Goal: Register for event/course

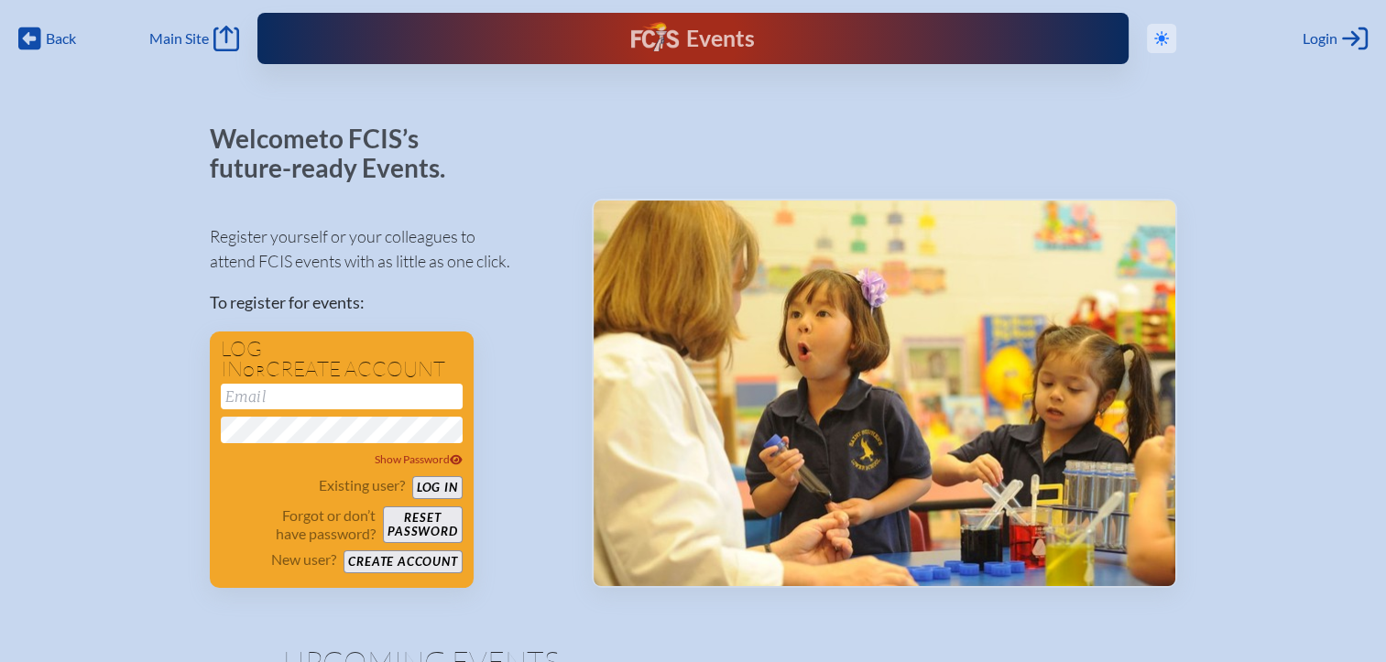
type input "[EMAIL_ADDRESS][DOMAIN_NAME]"
click at [1160, 40] on icon at bounding box center [1161, 38] width 15 height 15
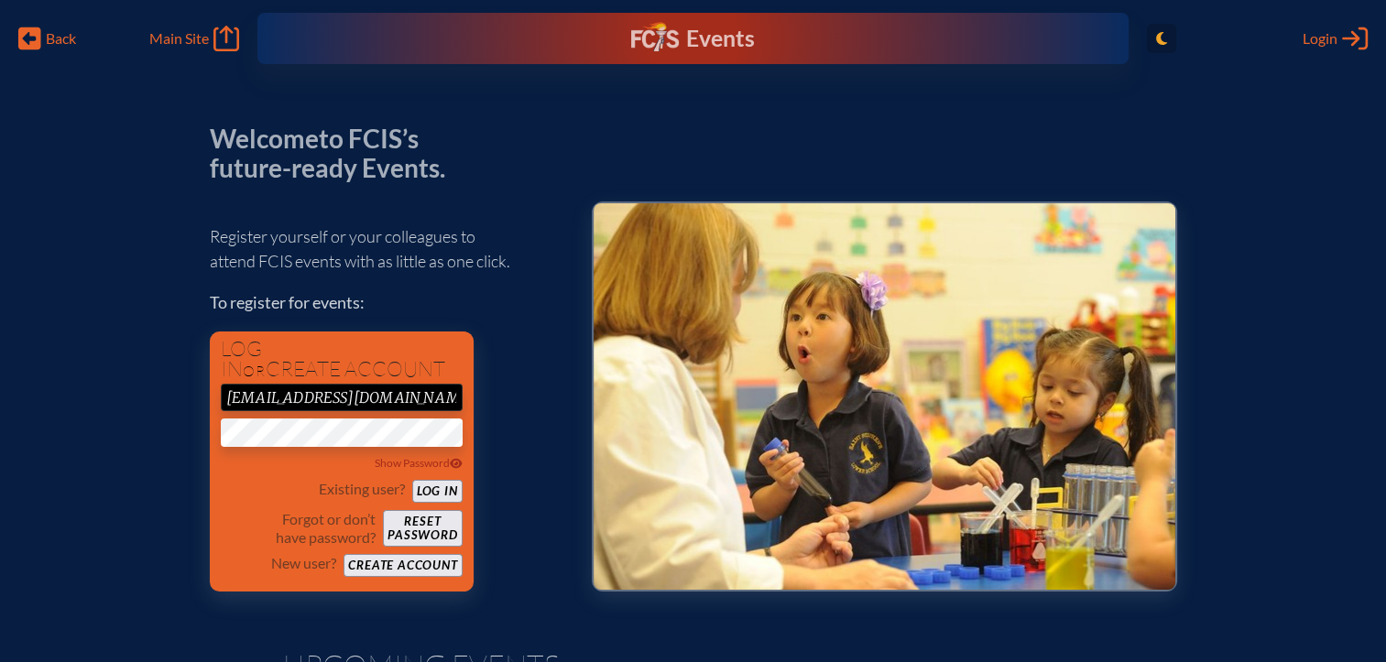
click at [1167, 32] on span "Toggle to Light Mode" at bounding box center [1161, 38] width 29 height 29
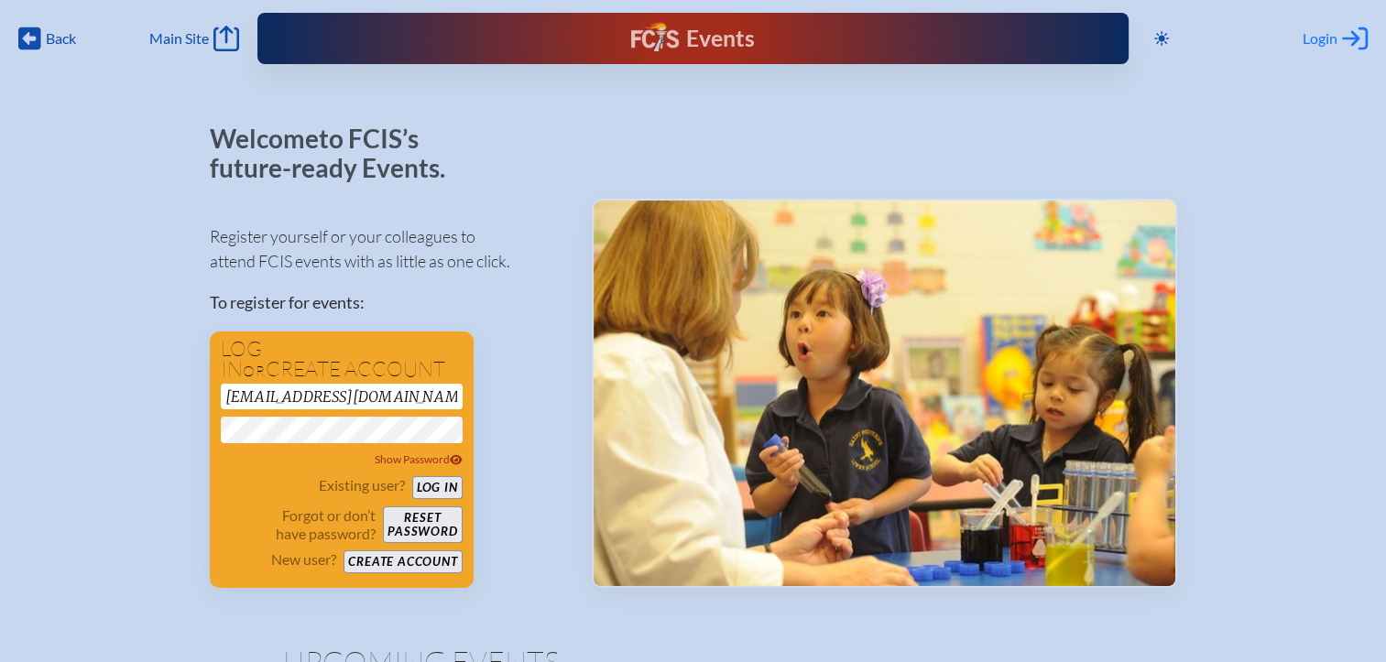
click at [1334, 39] on span "Login" at bounding box center [1319, 38] width 35 height 18
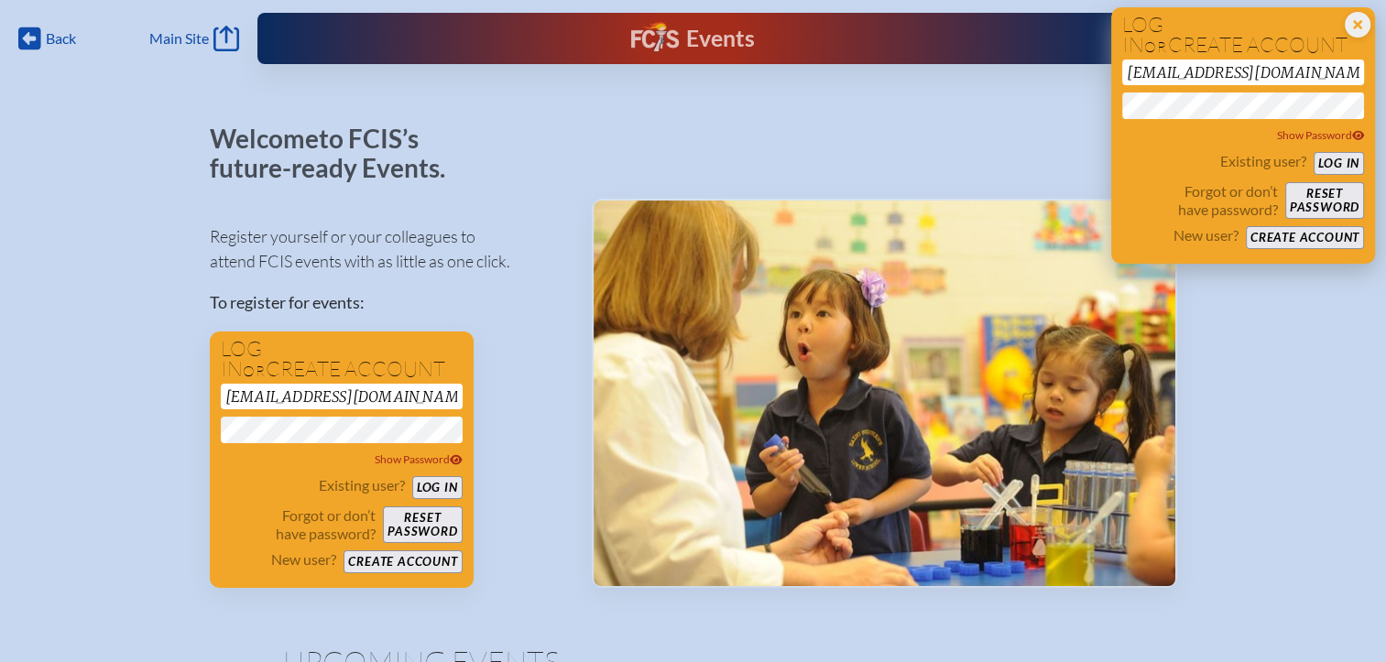
click at [1337, 164] on button "Log in" at bounding box center [1338, 163] width 50 height 23
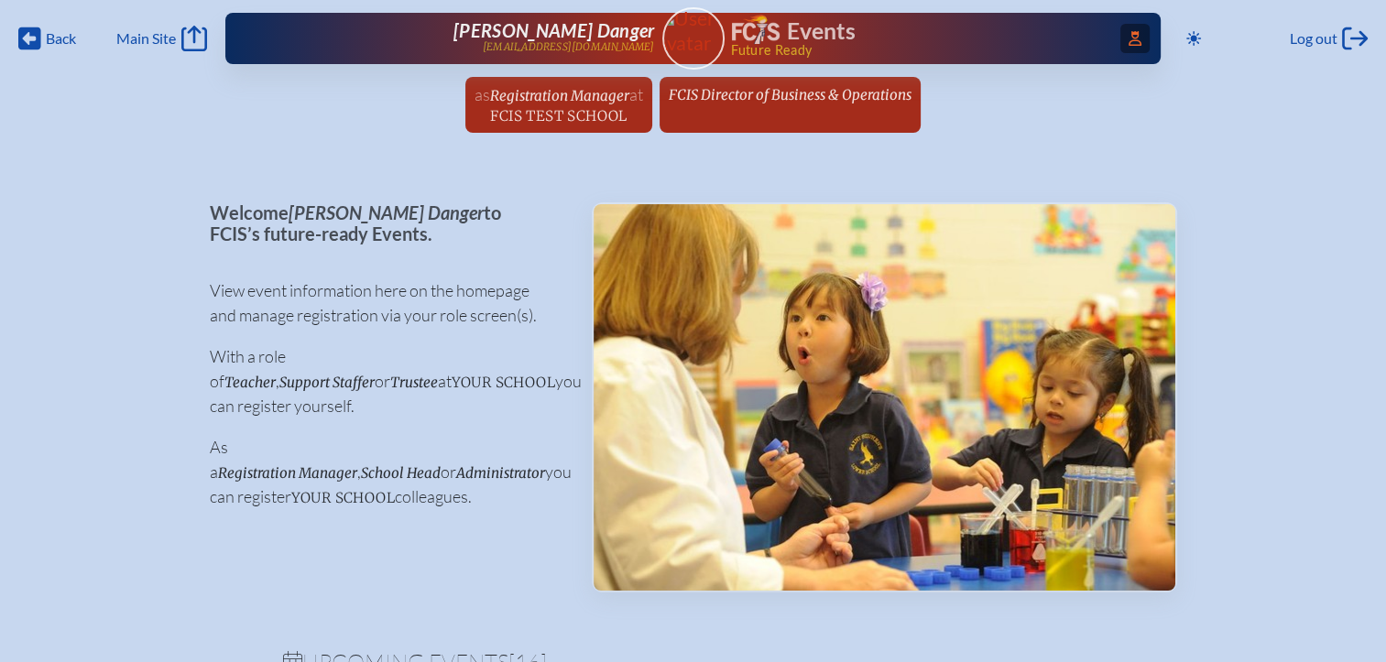
click at [1128, 32] on icon at bounding box center [1134, 38] width 13 height 15
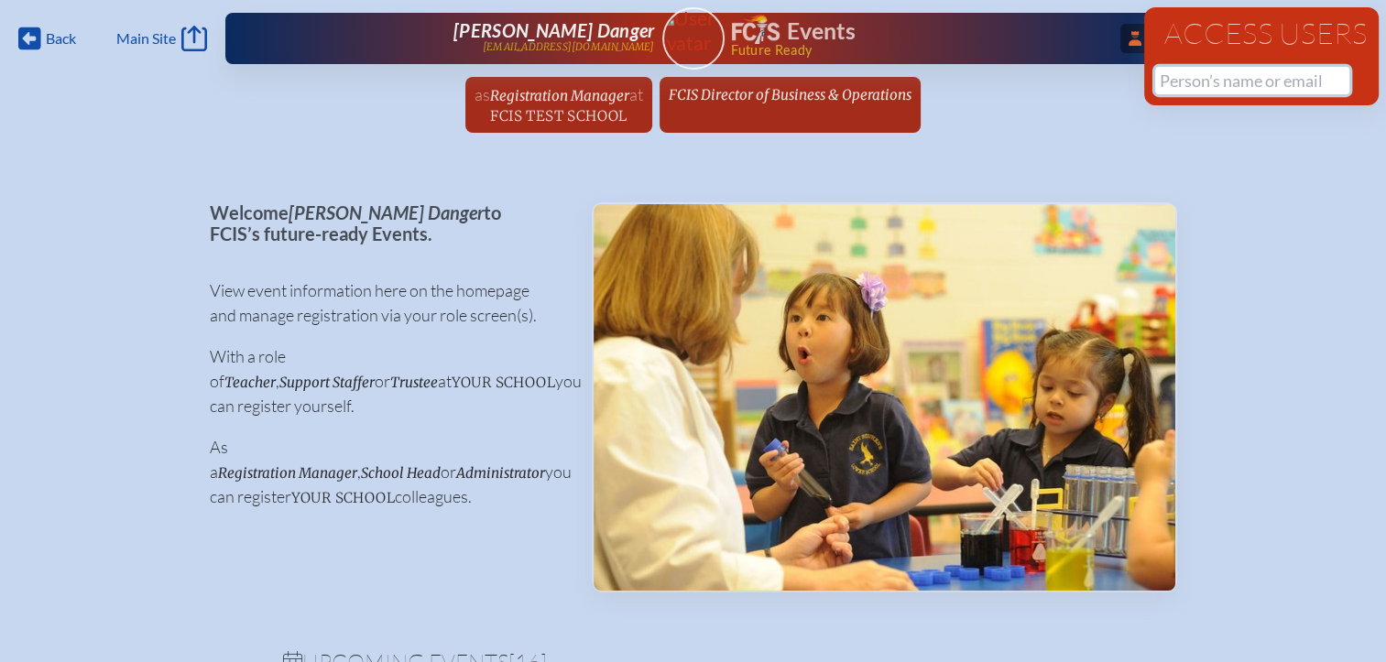
click at [1168, 89] on input "text" at bounding box center [1252, 80] width 194 height 27
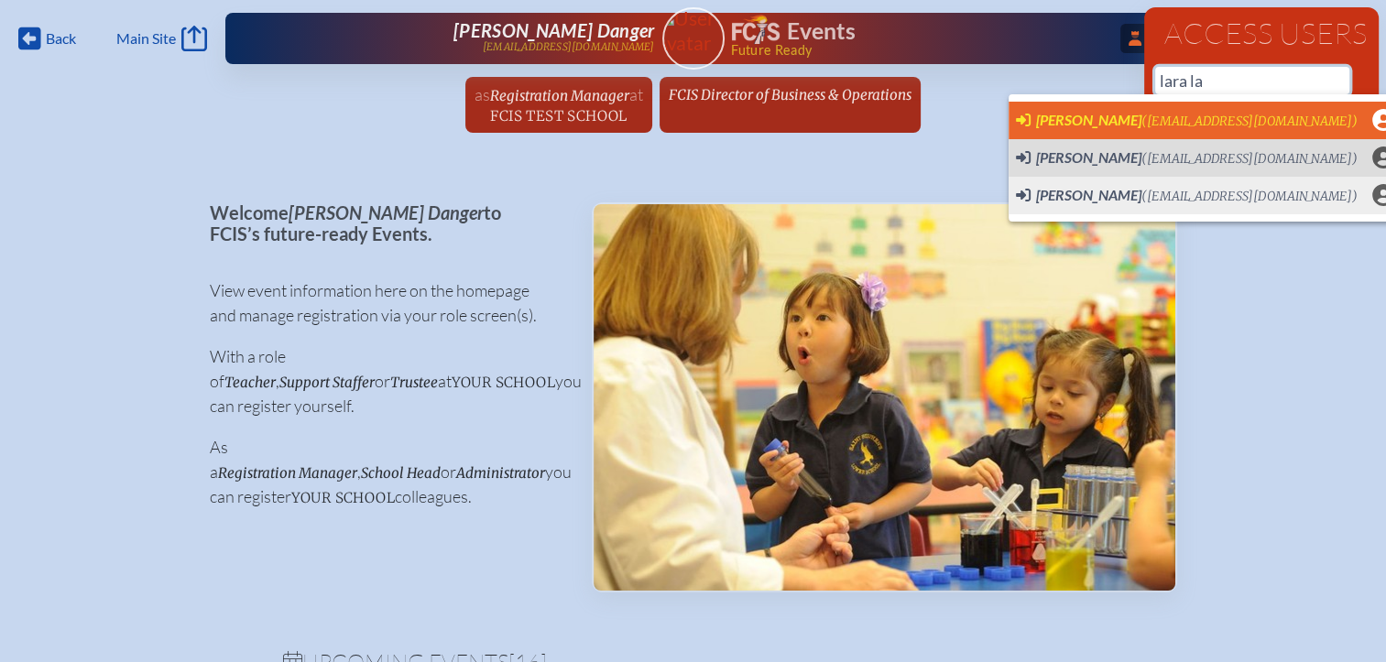
scroll to position [0, 14]
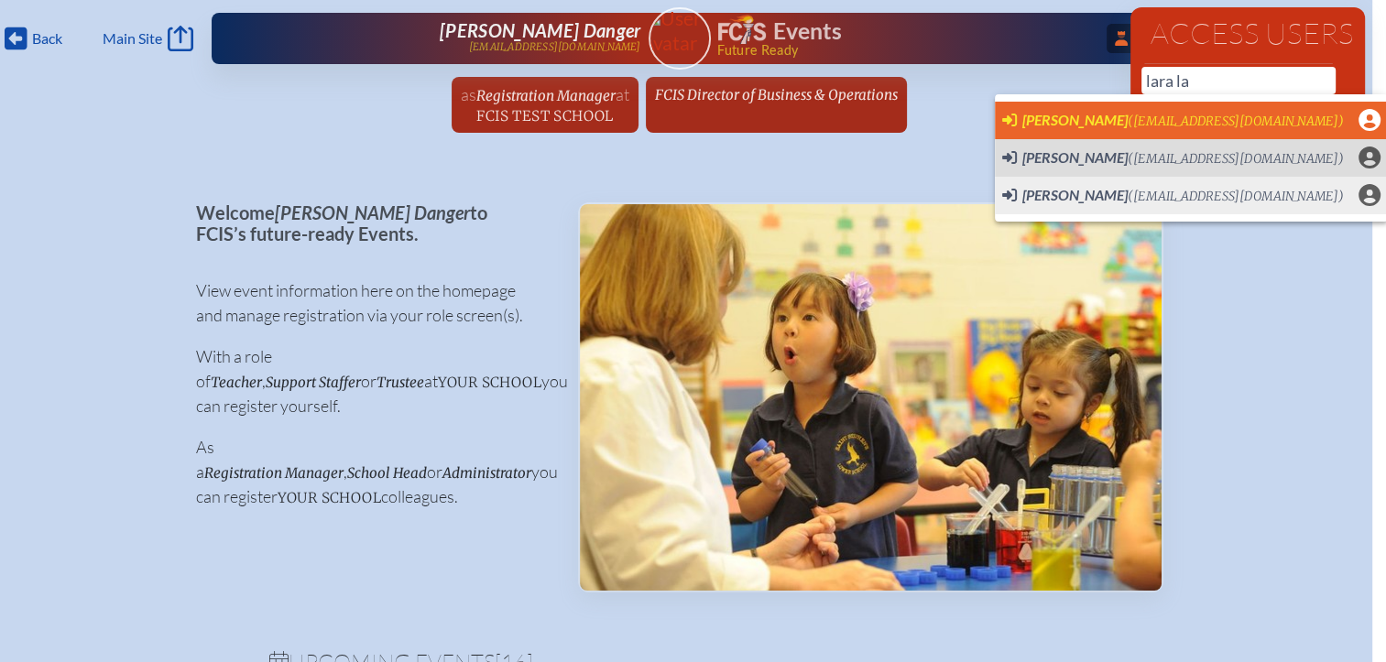
click at [1143, 125] on span "(LLAIS@keystoneprep.org)" at bounding box center [1235, 122] width 216 height 16
type input "[EMAIL_ADDRESS][DOMAIN_NAME]"
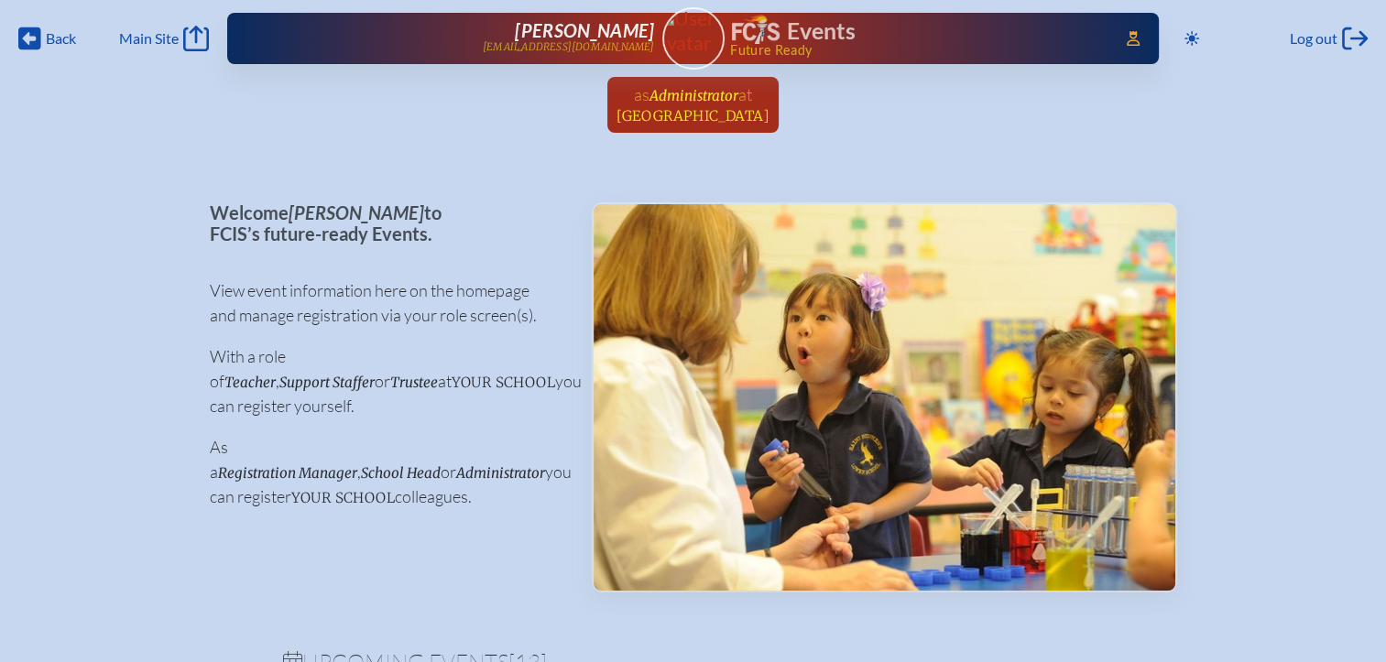
click at [649, 112] on span "[GEOGRAPHIC_DATA]" at bounding box center [692, 115] width 153 height 17
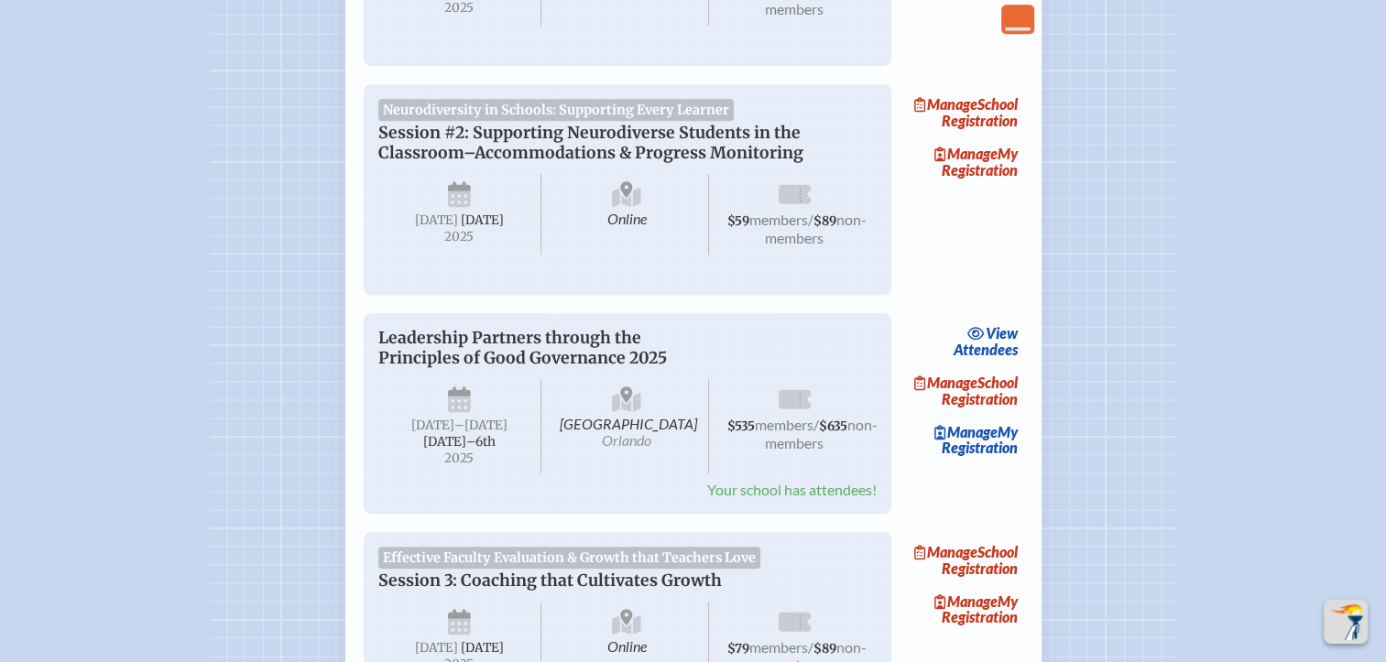
scroll to position [1374, 0]
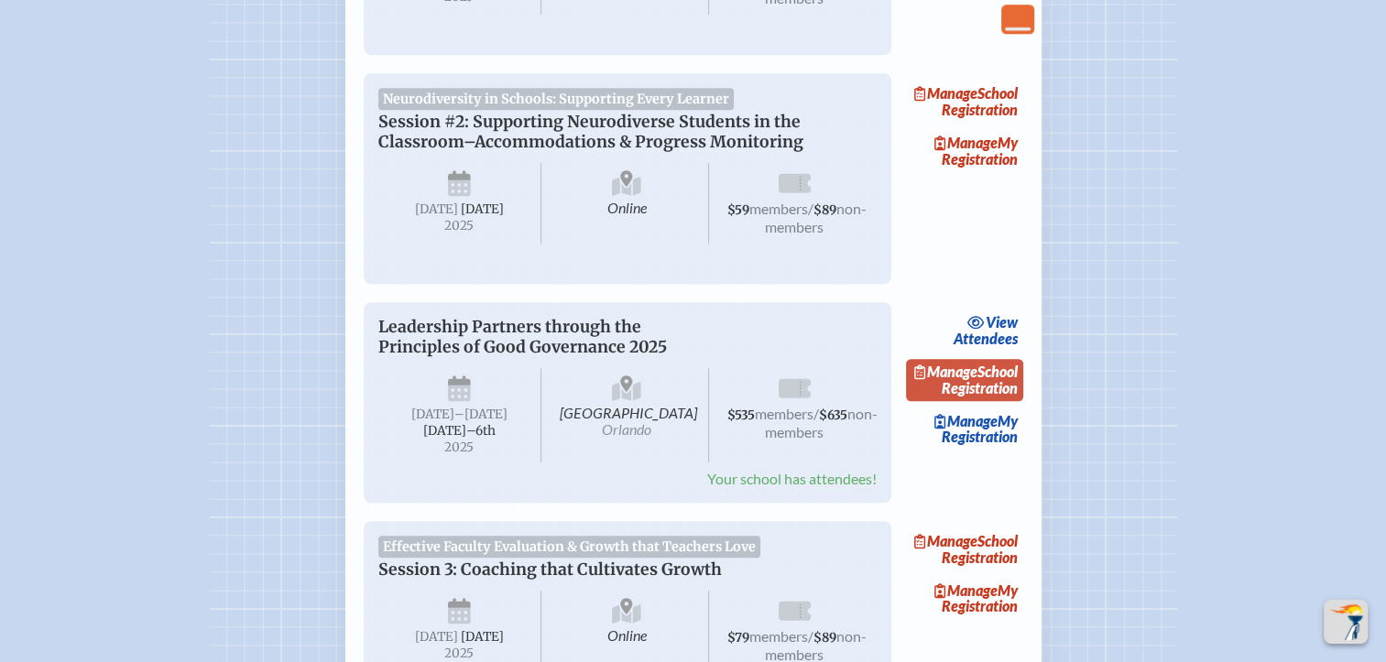
click at [993, 401] on link "Manage School Registration" at bounding box center [964, 380] width 117 height 42
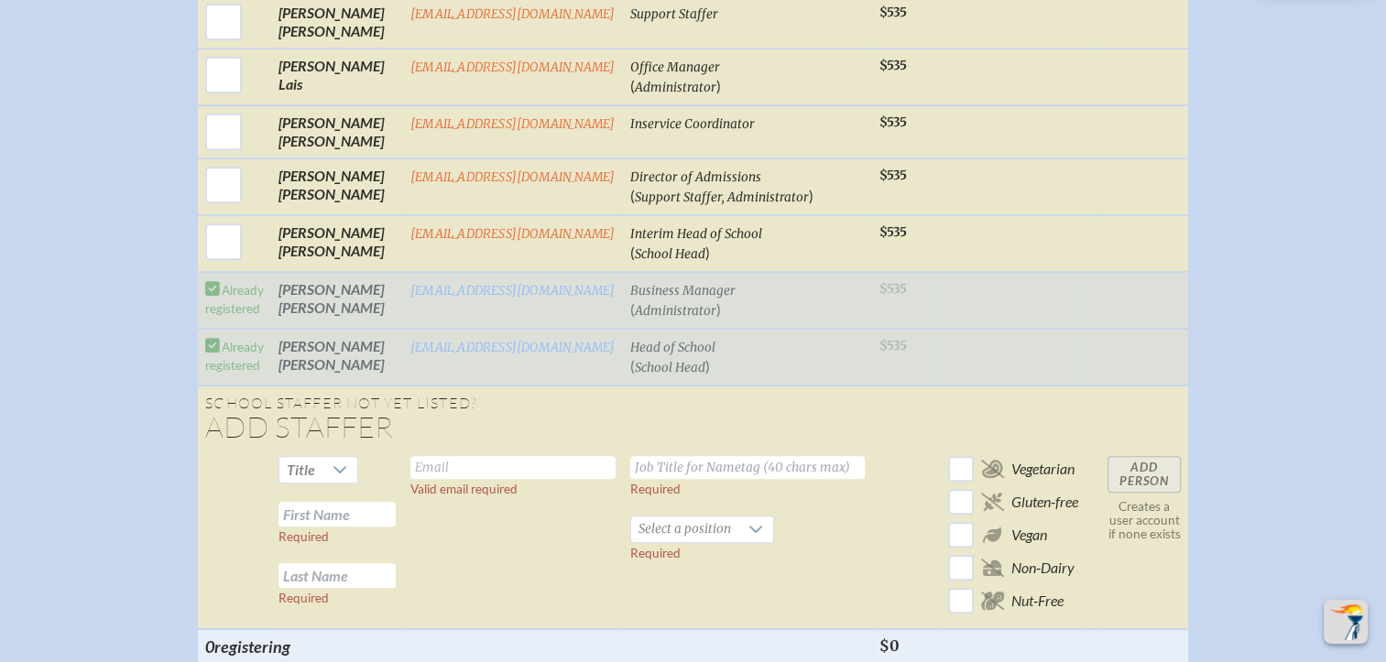
scroll to position [733, 0]
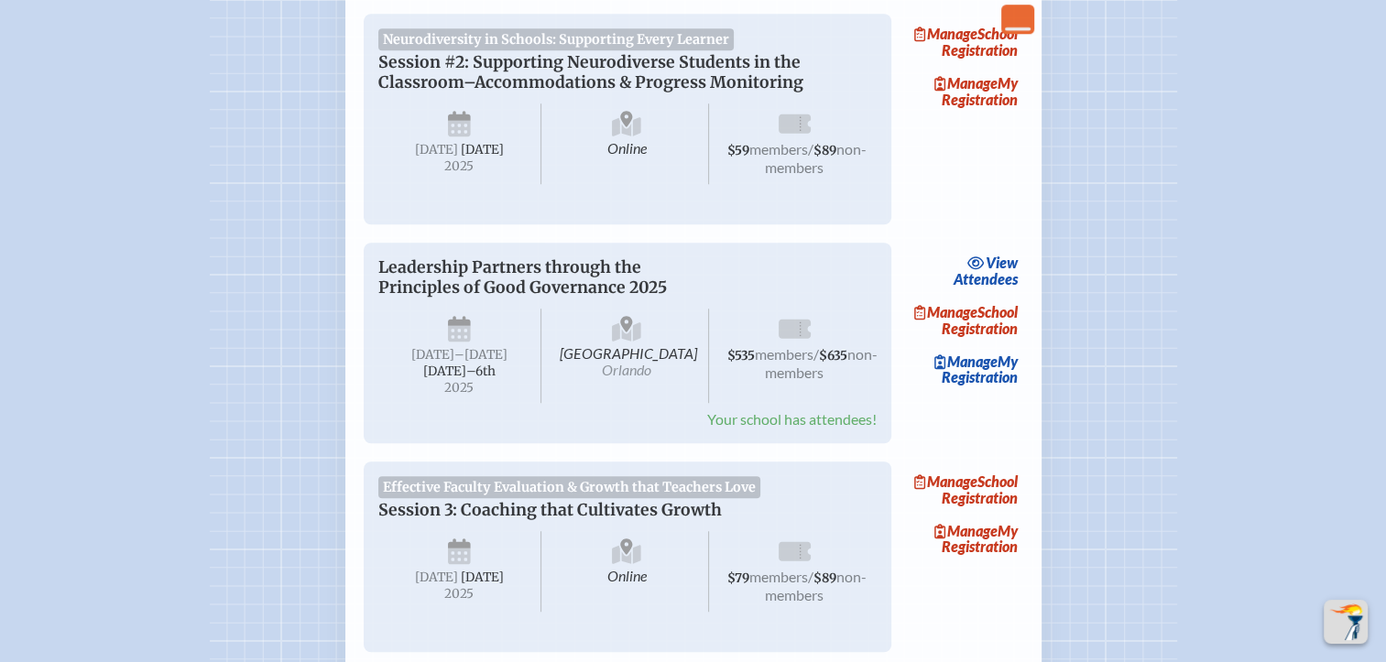
scroll to position [1465, 0]
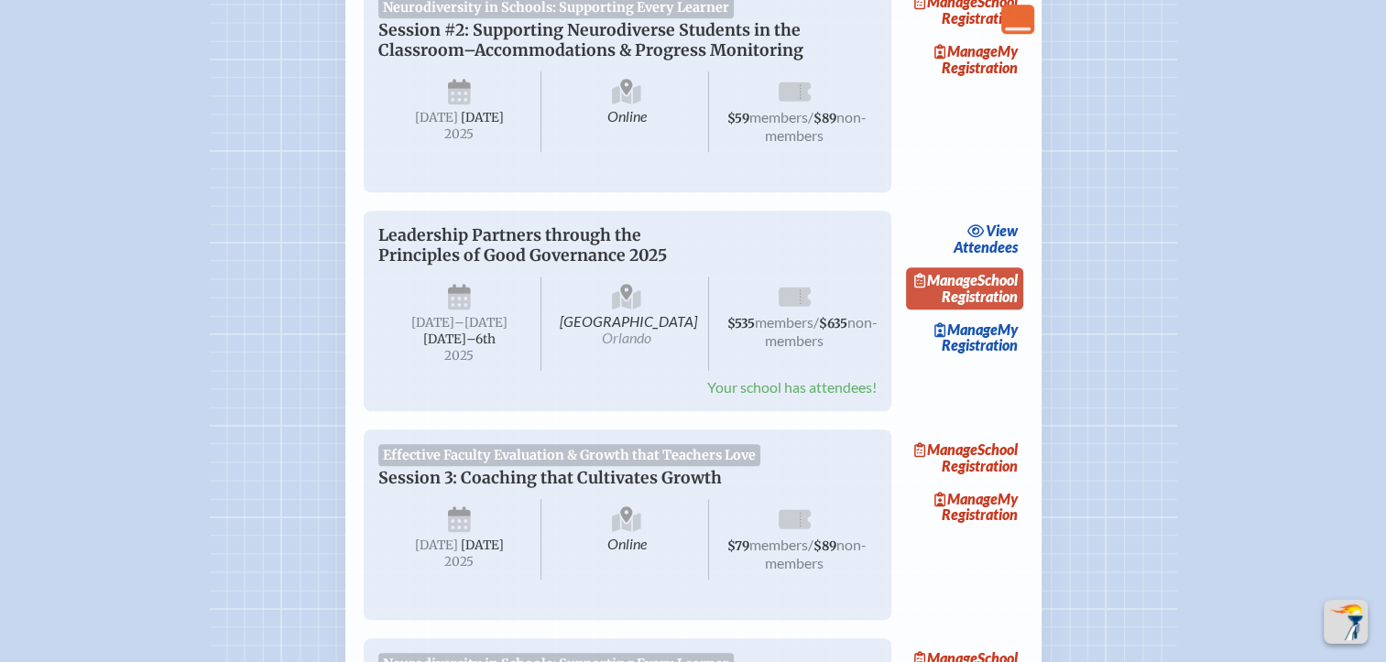
click at [977, 288] on span "Manage" at bounding box center [945, 279] width 63 height 17
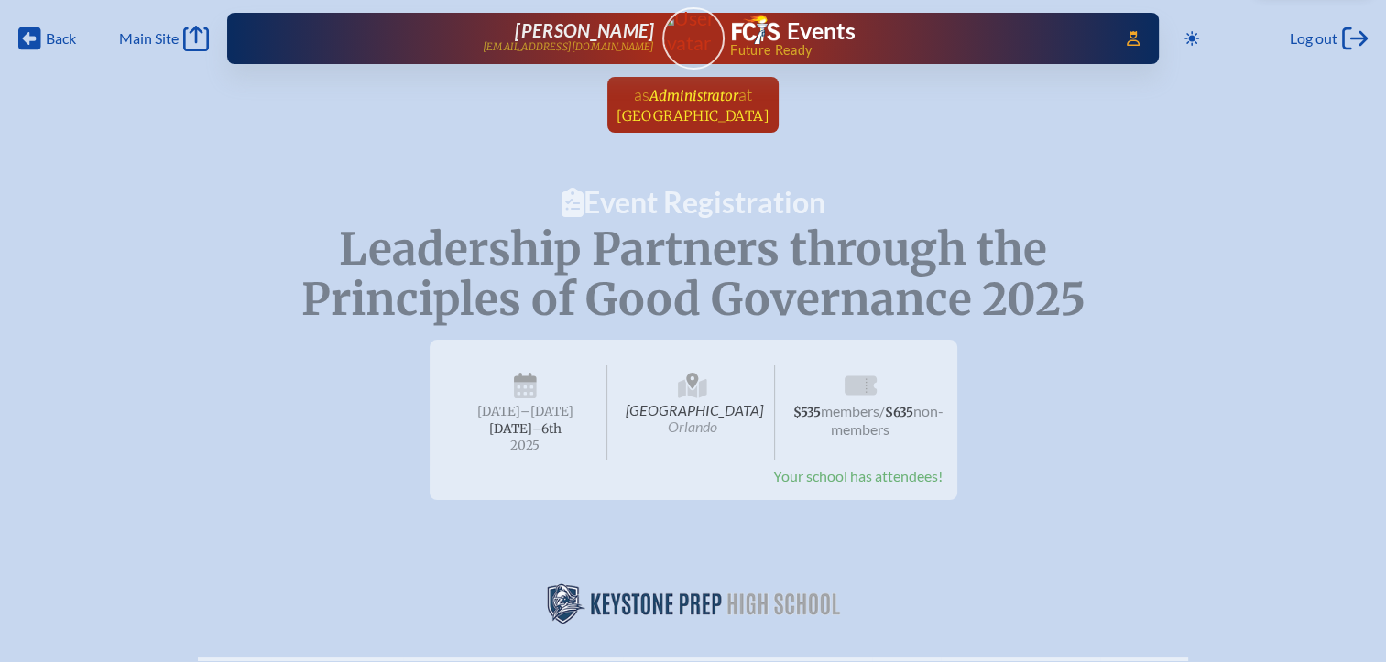
click at [685, 99] on span "Administrator" at bounding box center [693, 95] width 89 height 17
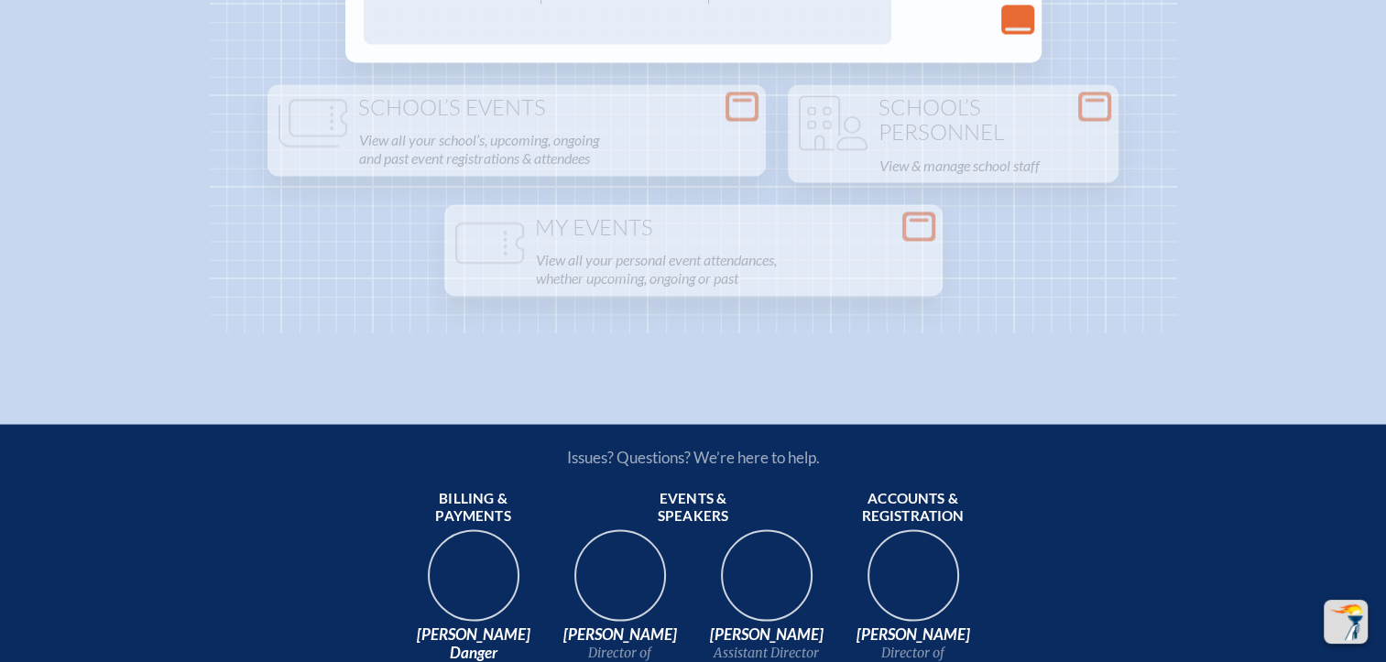
scroll to position [3205, 0]
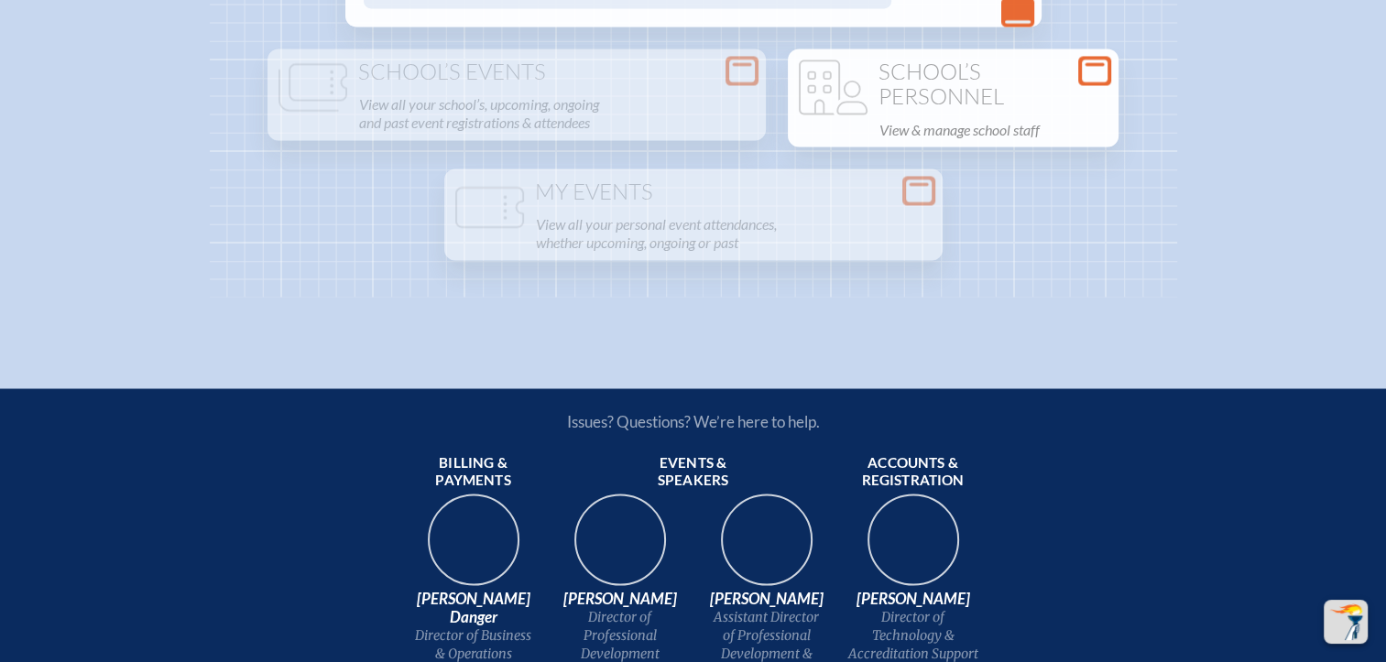
click at [1081, 85] on div "Open Console" at bounding box center [1094, 70] width 33 height 29
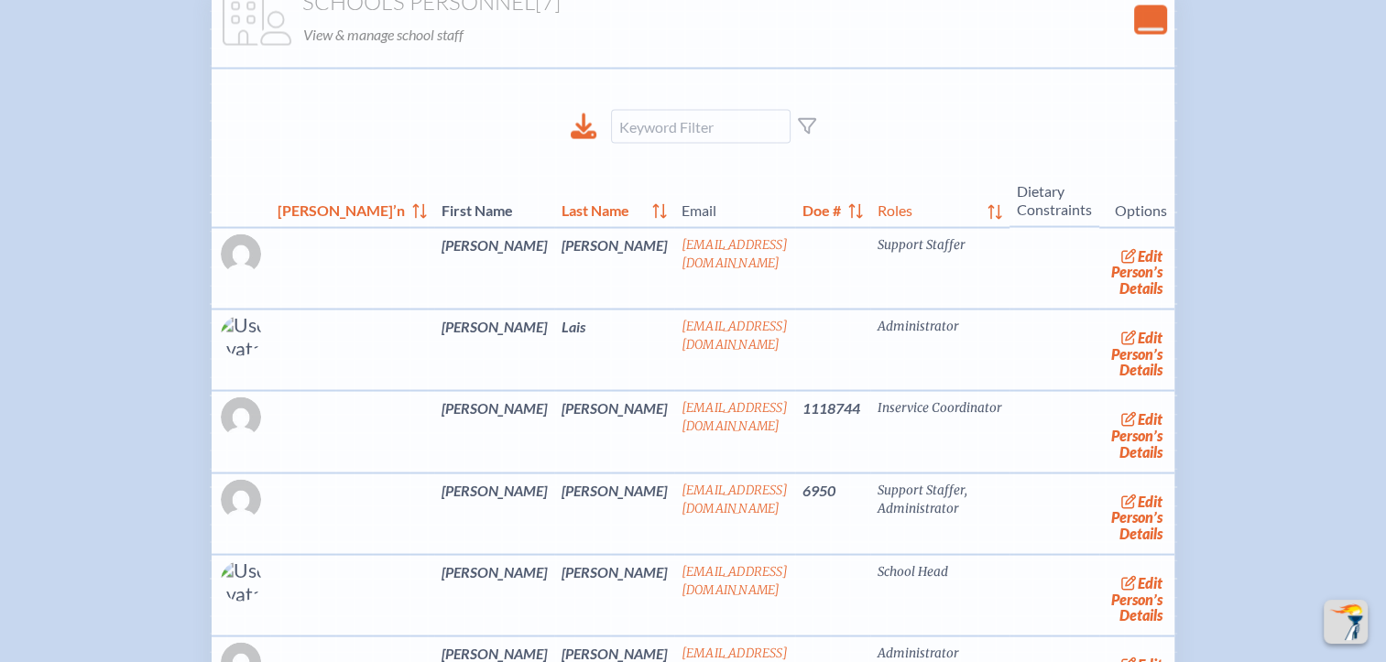
scroll to position [3388, 0]
click at [1137, 32] on icon "Close Console" at bounding box center [1150, 19] width 26 height 26
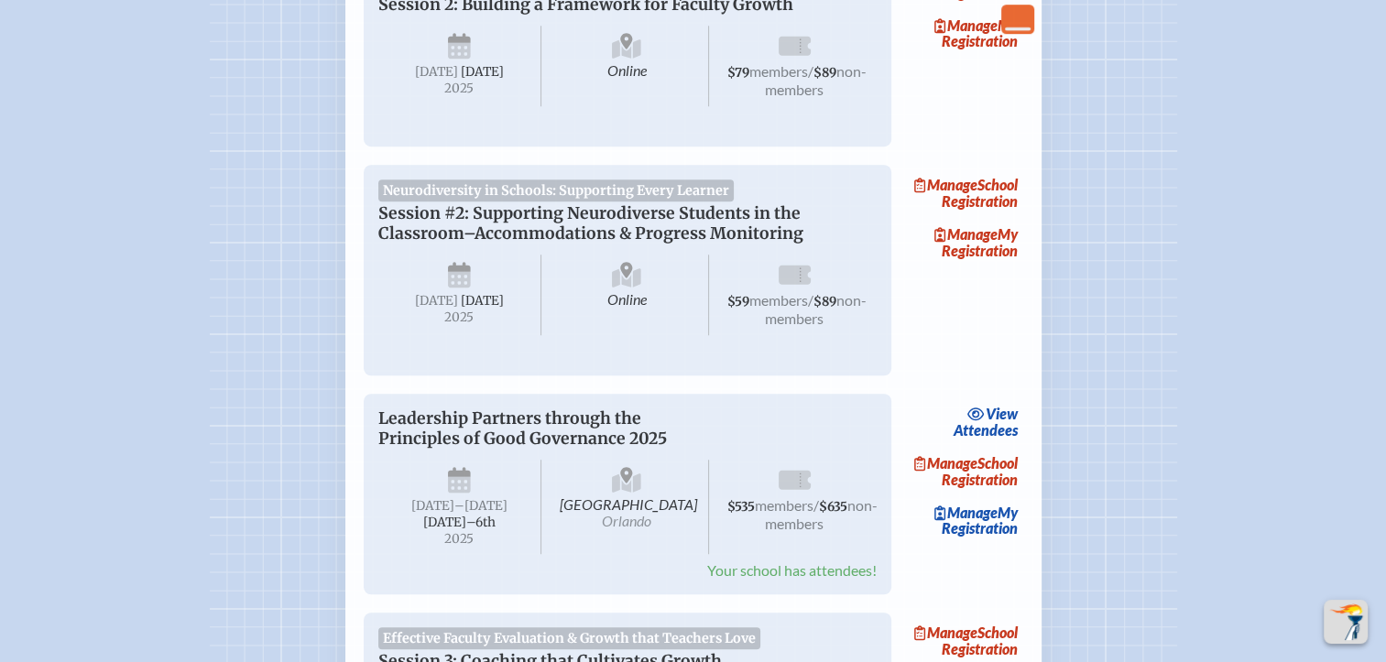
scroll to position [1557, 0]
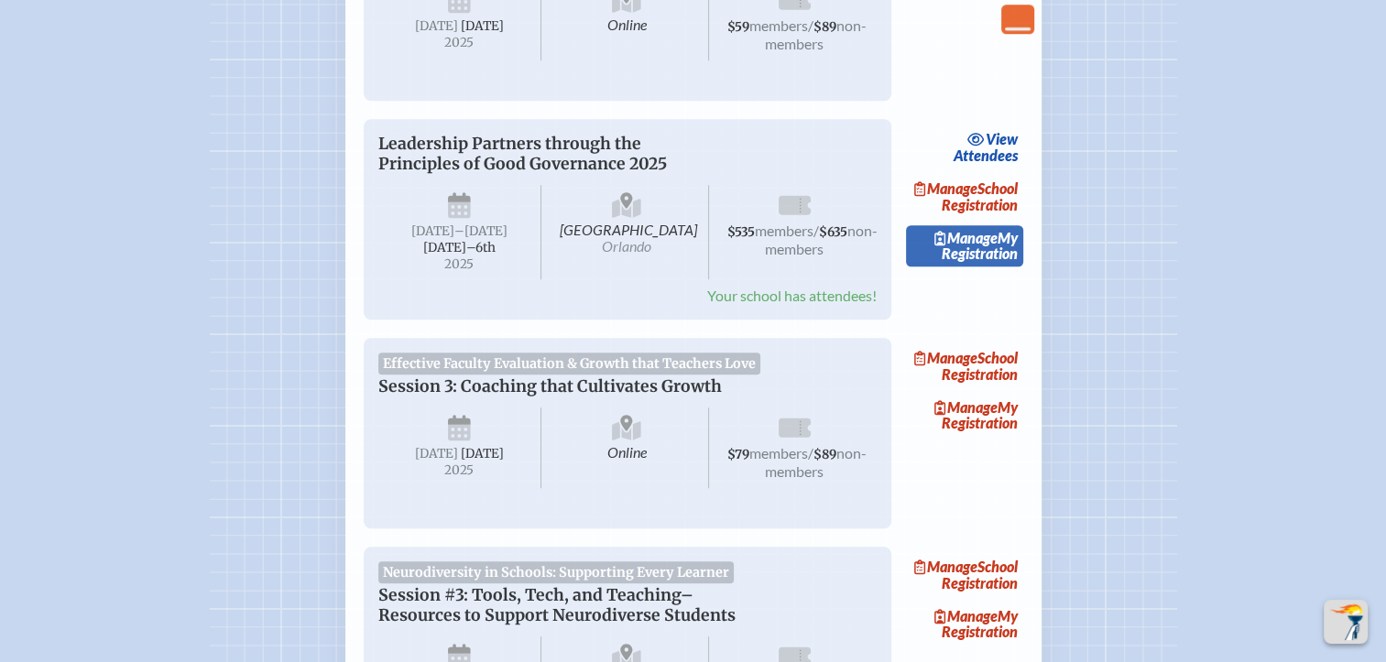
click at [985, 267] on link "Manage My Registration" at bounding box center [964, 246] width 117 height 42
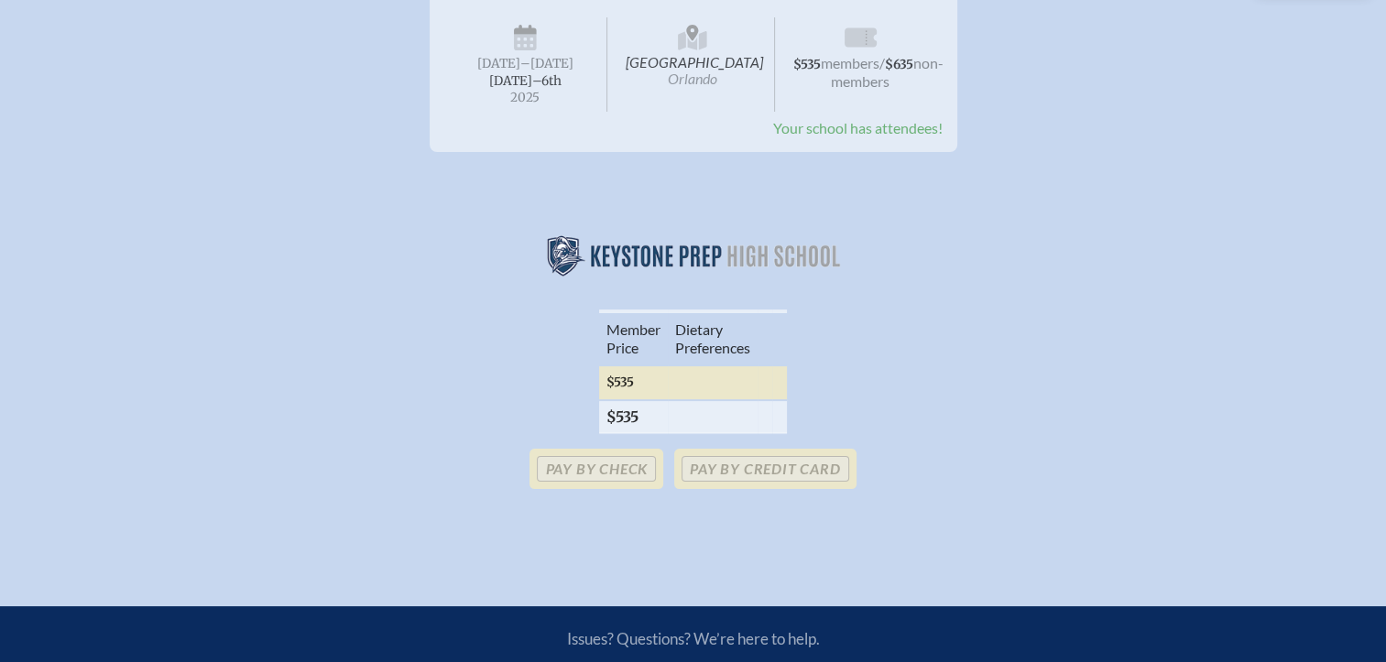
scroll to position [366, 0]
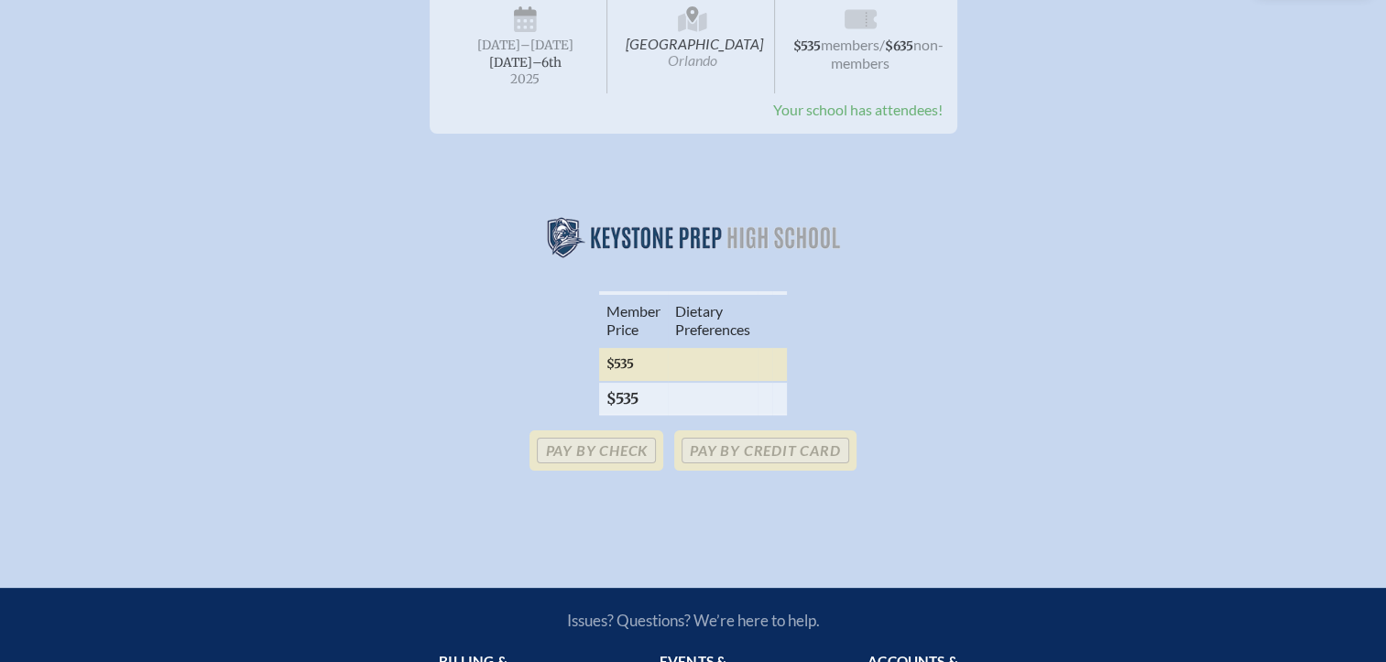
scroll to position [1557, 0]
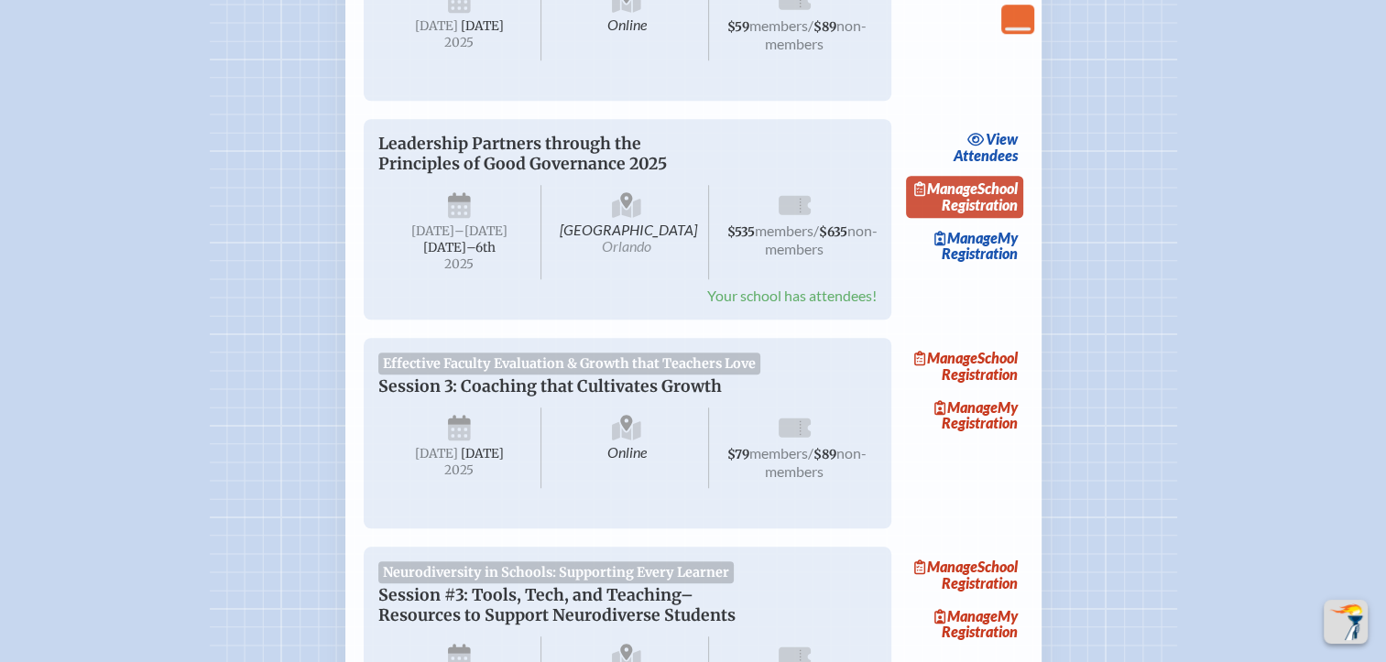
click at [983, 218] on link "Manage School Registration" at bounding box center [964, 197] width 117 height 42
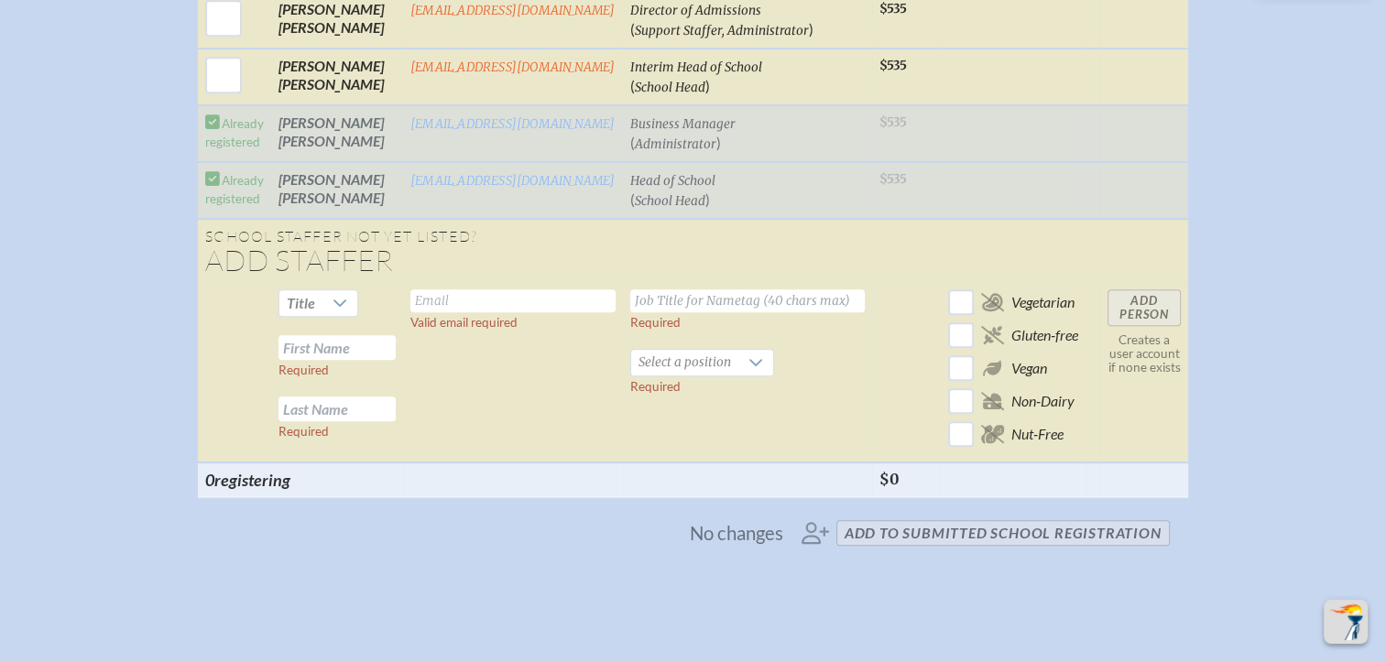
scroll to position [916, 0]
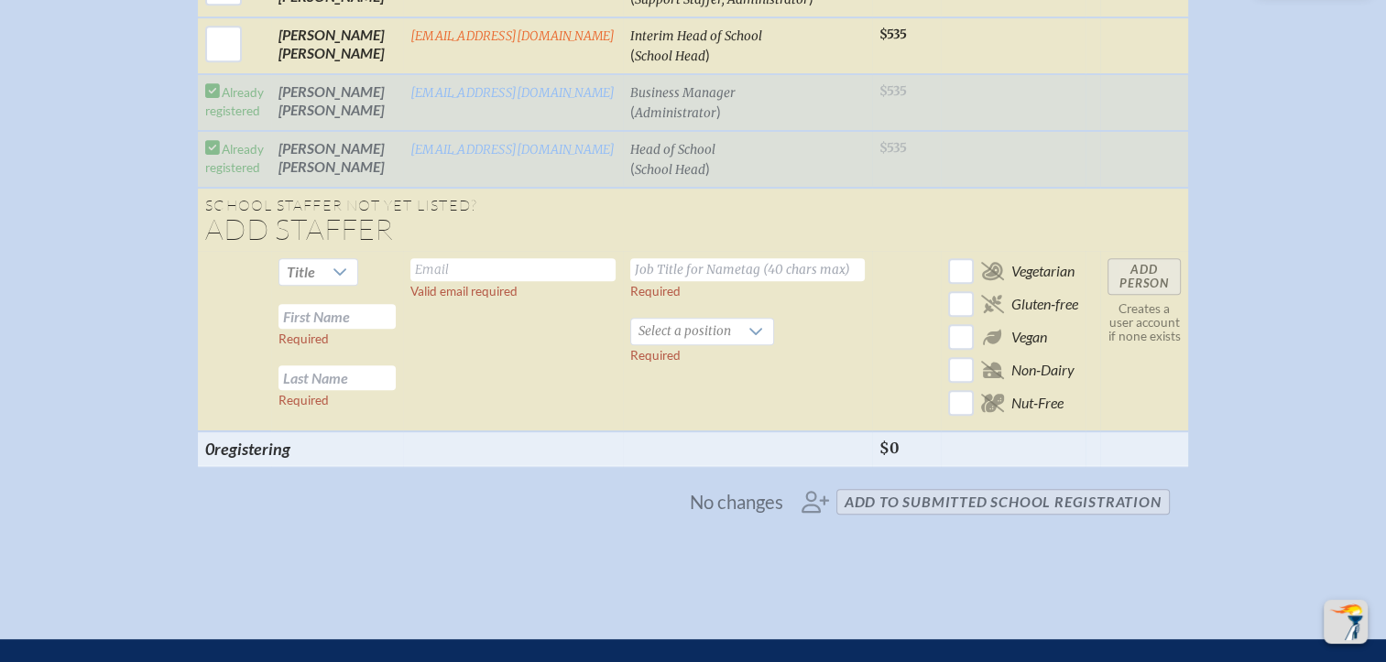
click at [477, 280] on input "text" at bounding box center [512, 269] width 205 height 23
paste input "[EMAIL_ADDRESS][DOMAIN_NAME]"
type input "[EMAIL_ADDRESS][DOMAIN_NAME]"
click at [358, 324] on input "text" at bounding box center [336, 316] width 117 height 25
paste input "[PERSON_NAME]"
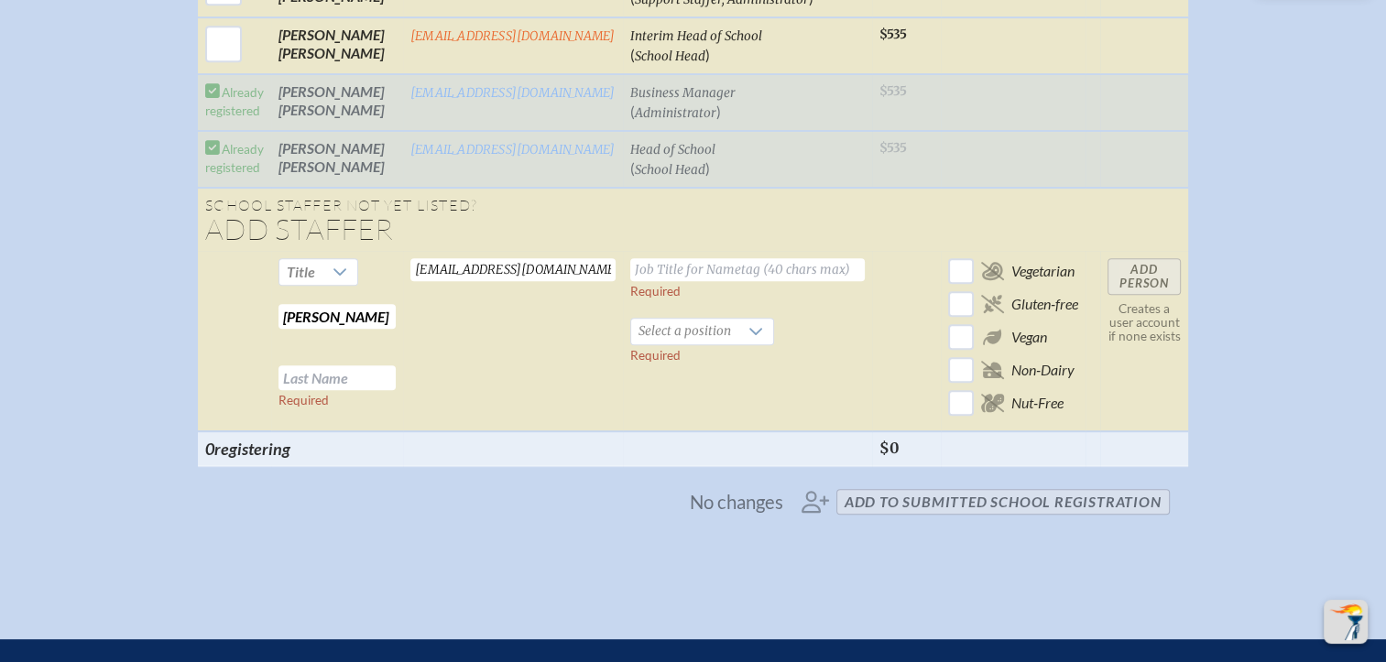
drag, startPoint x: 386, startPoint y: 321, endPoint x: 337, endPoint y: 324, distance: 48.6
click at [337, 324] on input "[PERSON_NAME]" at bounding box center [336, 316] width 117 height 25
type input "[PERSON_NAME]"
paste input "[PERSON_NAME]"
type input "[PERSON_NAME]"
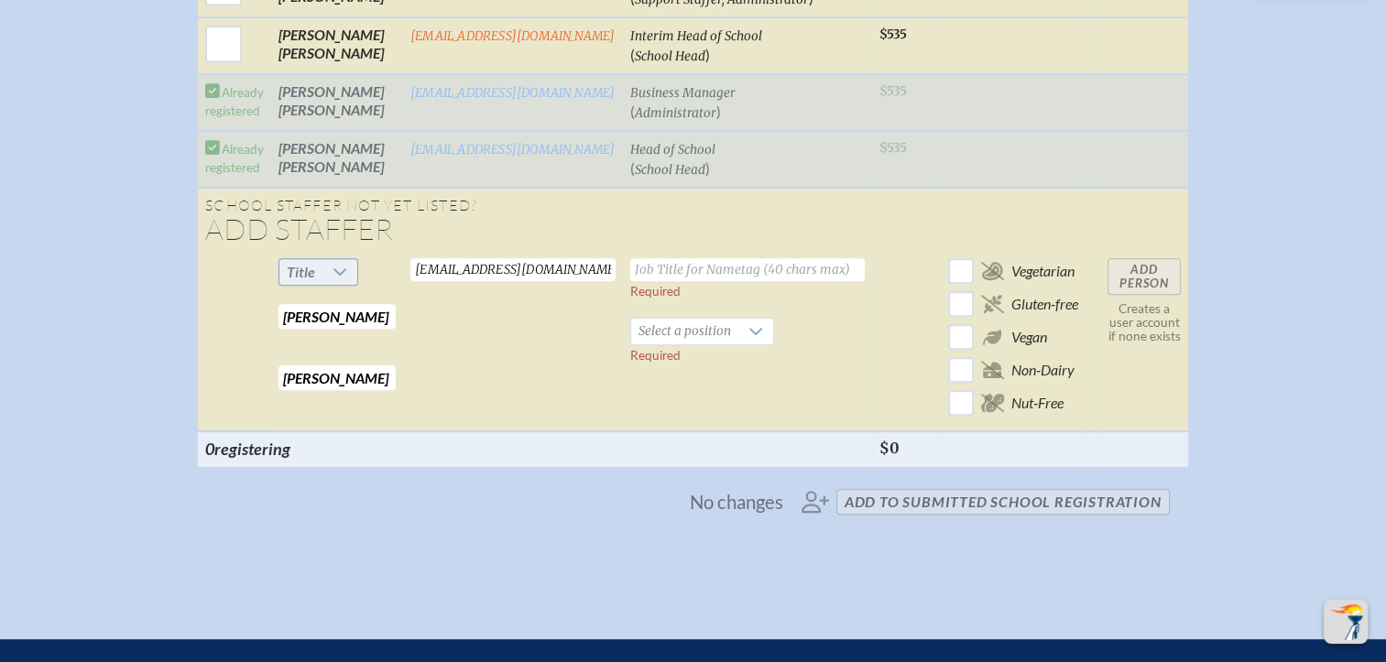
click at [344, 279] on icon at bounding box center [339, 272] width 15 height 15
click at [335, 310] on li "Mr" at bounding box center [316, 314] width 78 height 26
click at [657, 278] on input "text" at bounding box center [747, 269] width 234 height 23
paste input "Board Chair"
type input "Board Chair"
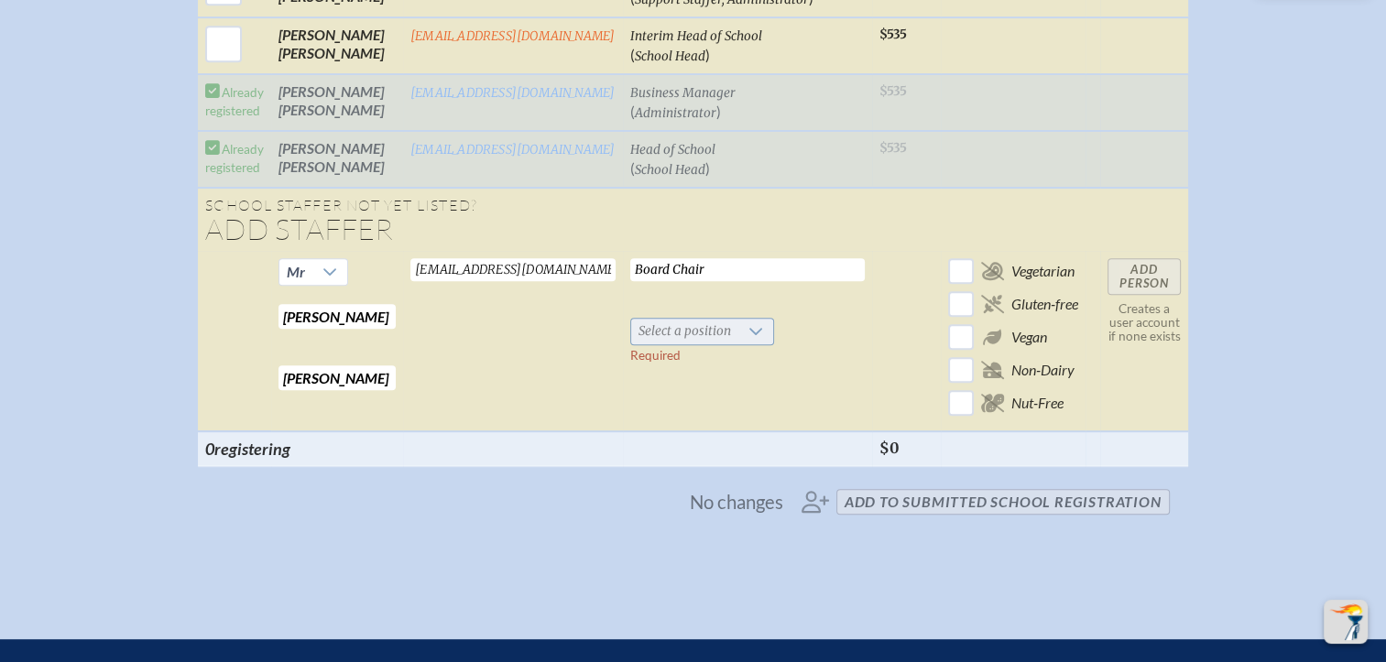
click at [728, 336] on span "Select a position" at bounding box center [684, 332] width 107 height 26
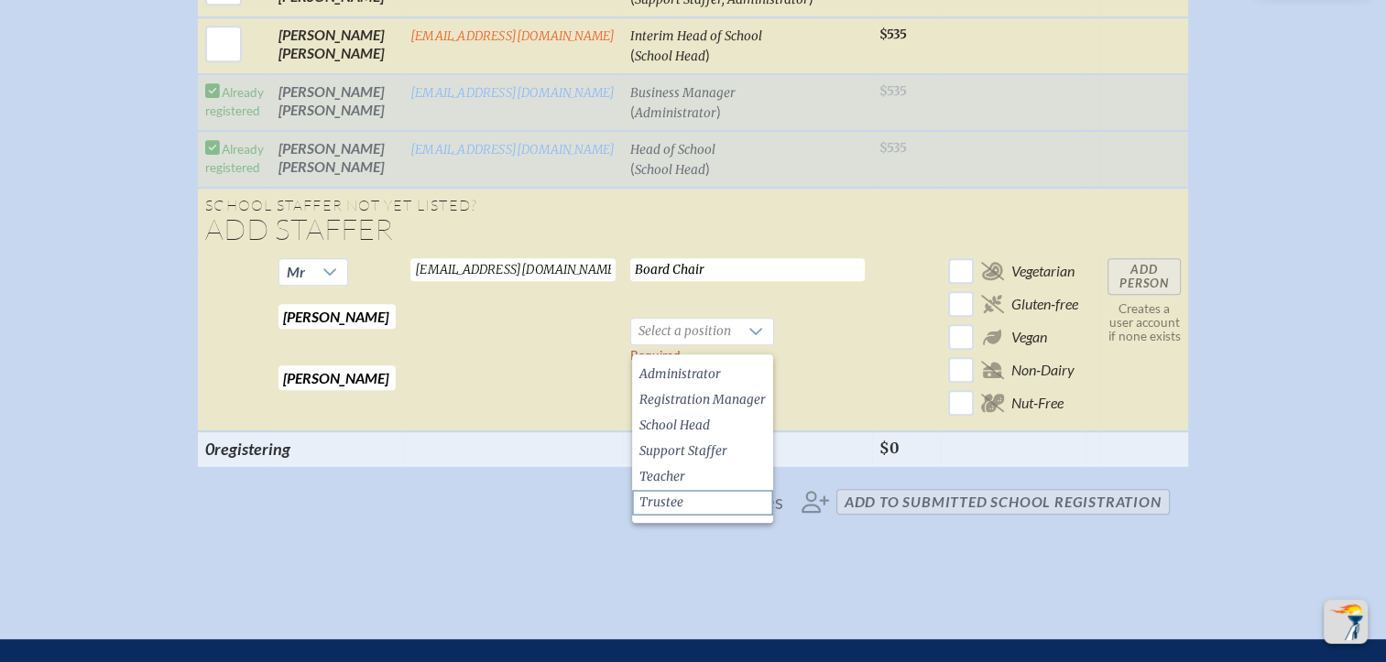
click at [695, 498] on li "Trustee" at bounding box center [702, 503] width 141 height 26
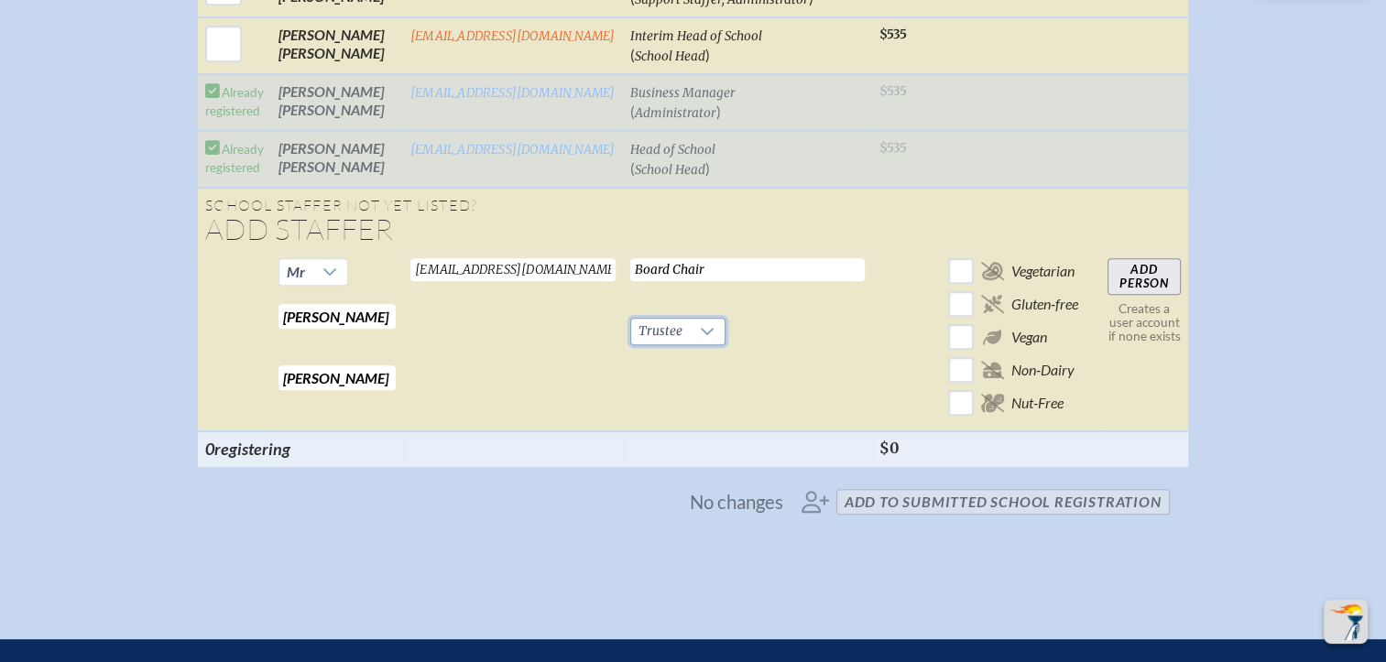
click at [1126, 285] on input "Add Person" at bounding box center [1143, 276] width 73 height 37
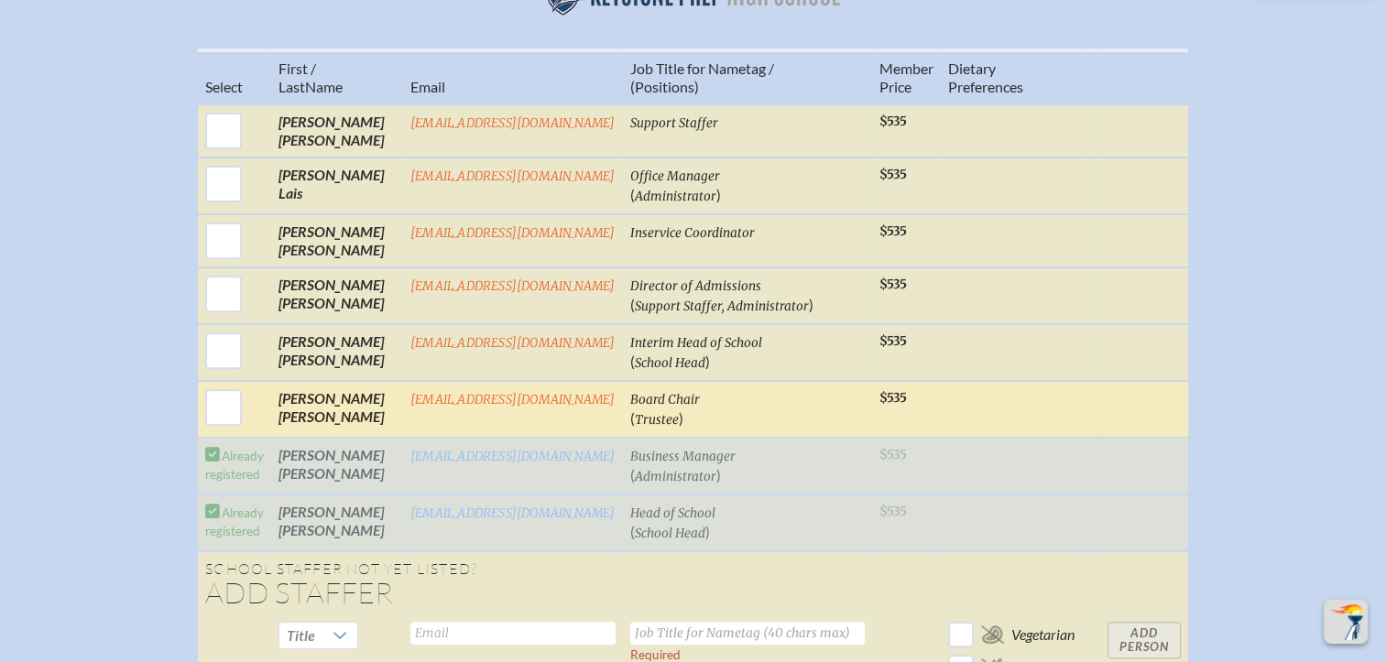
scroll to position [641, 0]
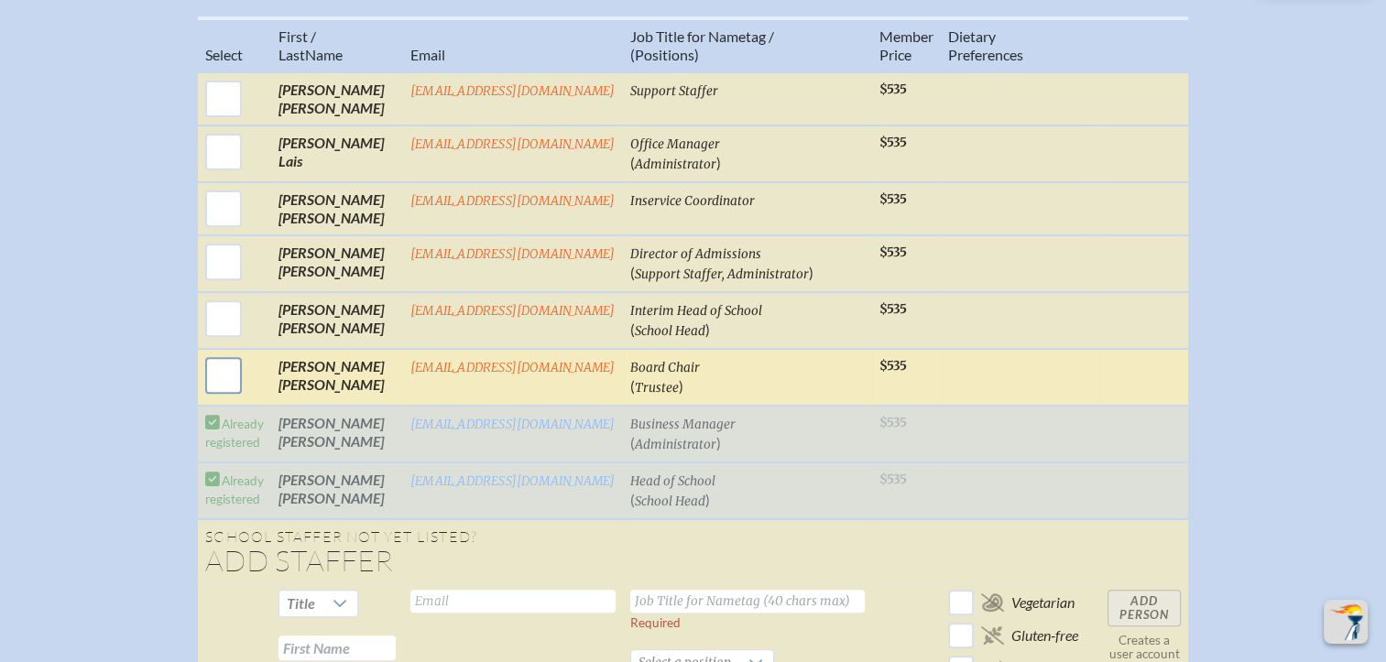
click at [231, 386] on input "checkbox" at bounding box center [224, 376] width 46 height 46
checkbox input "true"
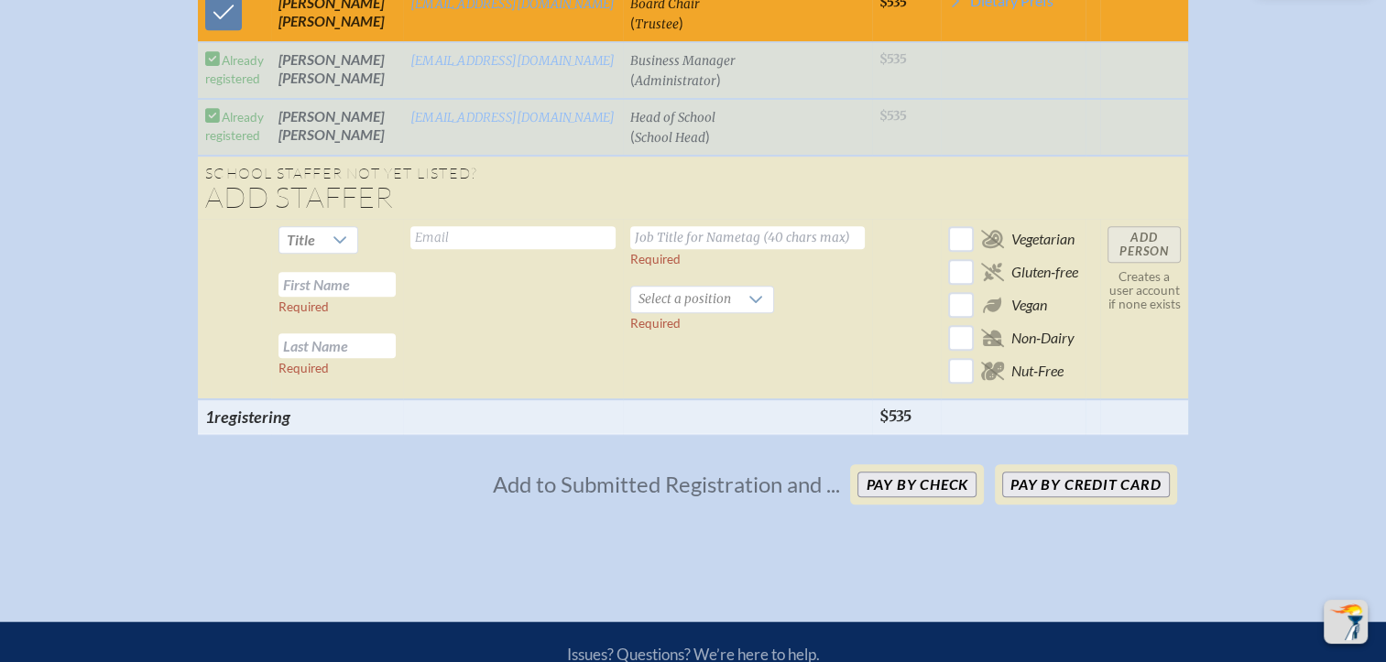
scroll to position [1007, 0]
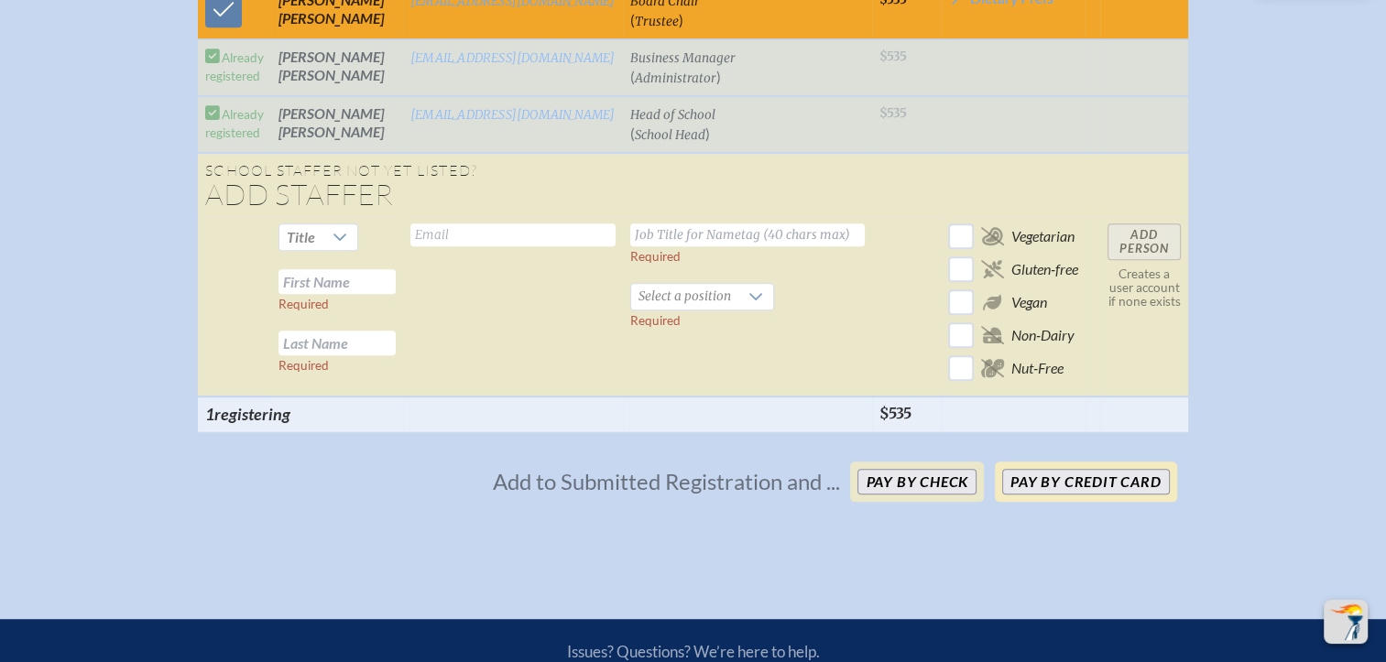
click at [1066, 495] on button "Pay by Credit Card" at bounding box center [1085, 482] width 167 height 26
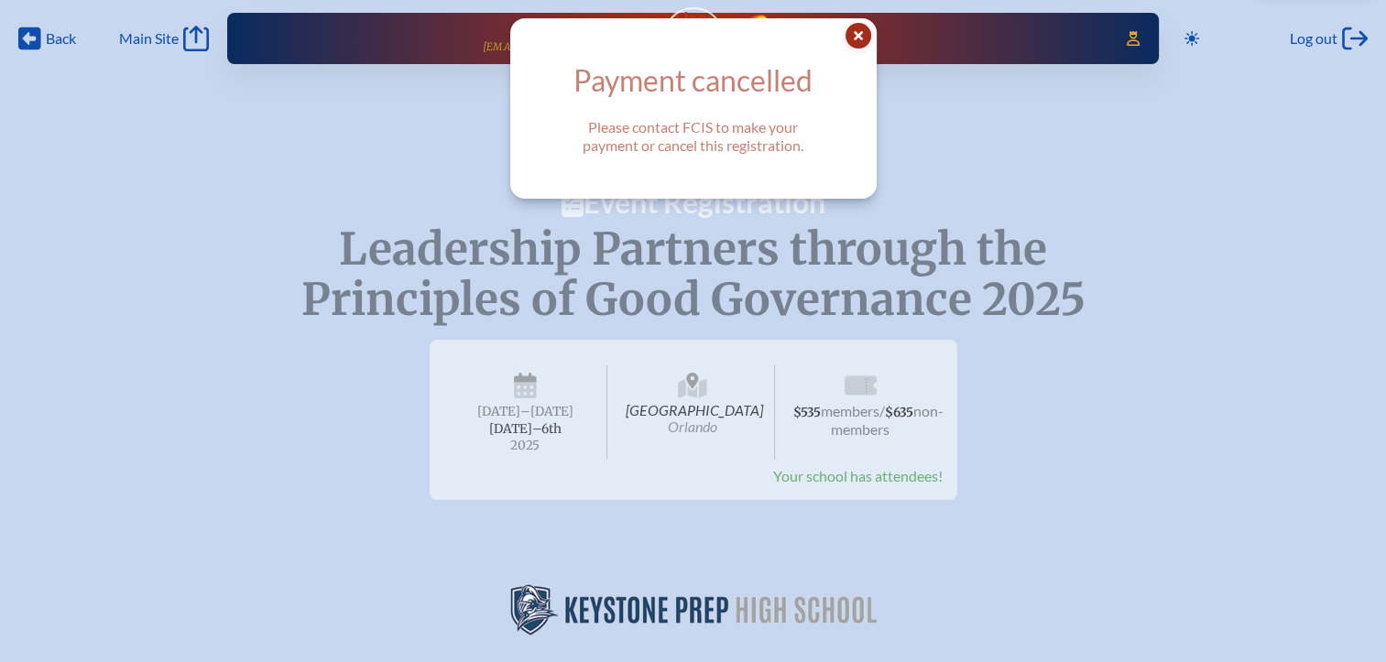
click at [871, 38] on icon at bounding box center [858, 36] width 26 height 26
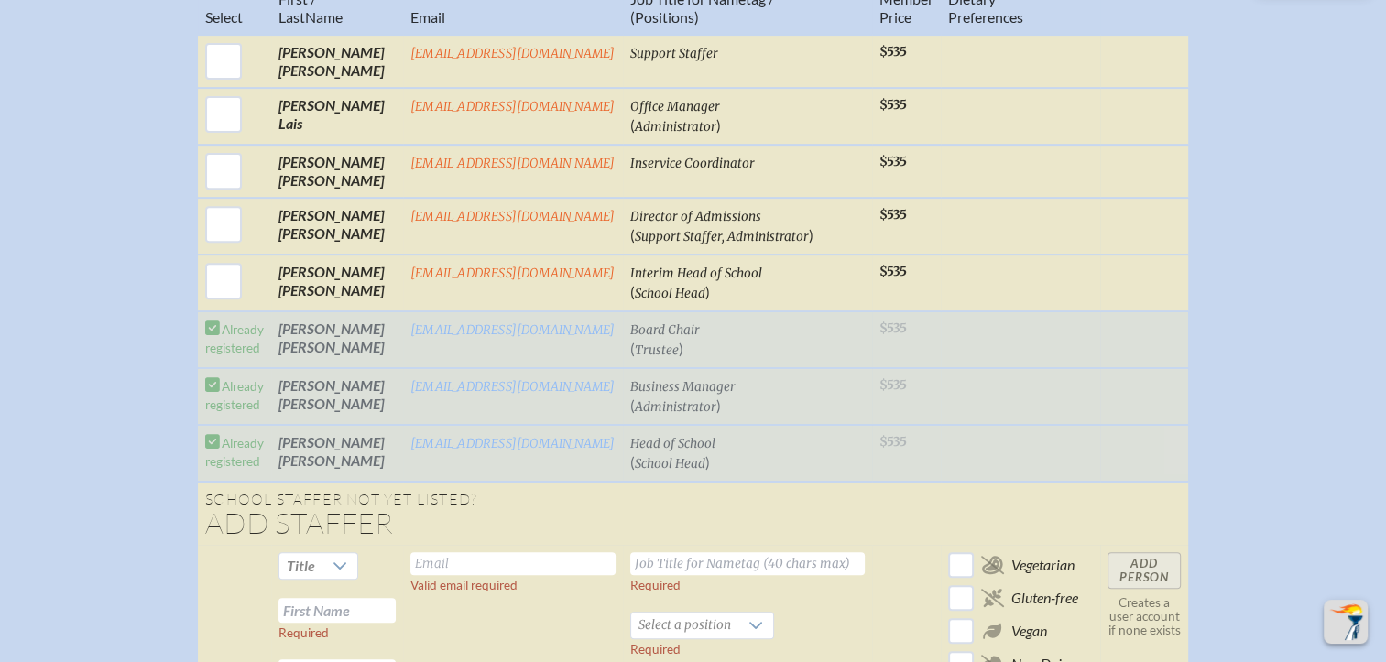
scroll to position [916, 0]
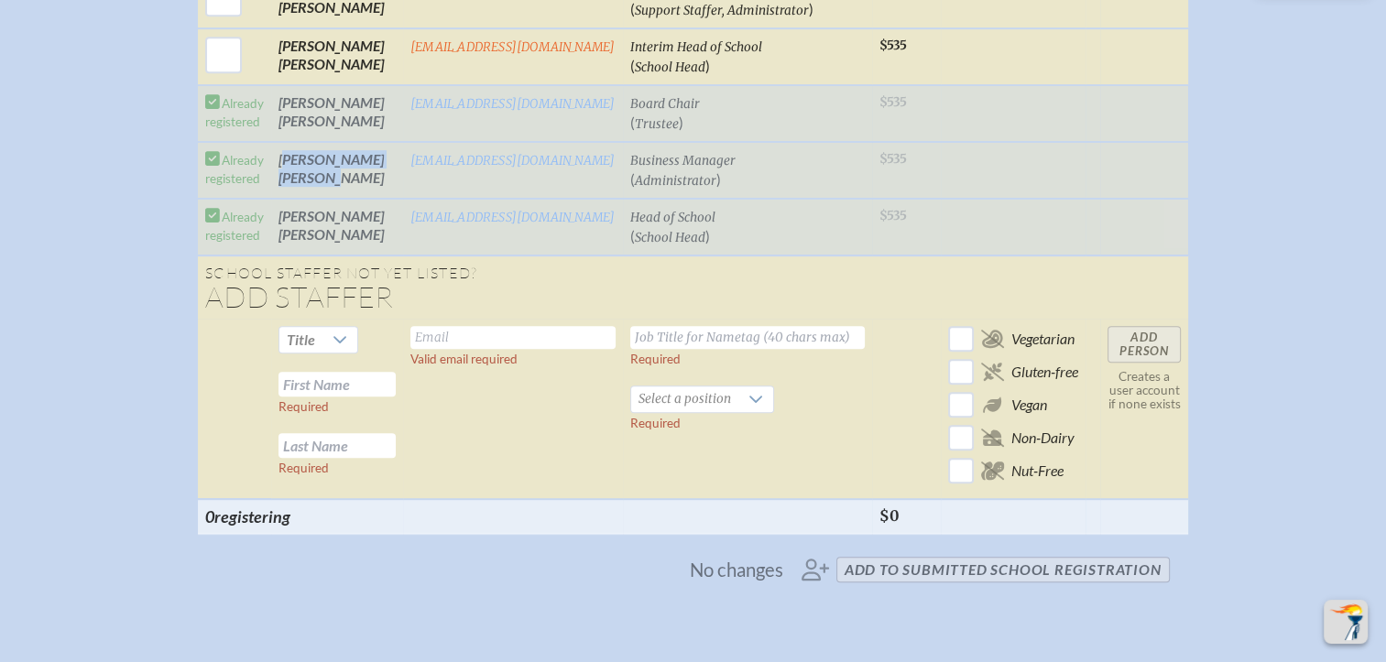
drag, startPoint x: 338, startPoint y: 175, endPoint x: 277, endPoint y: 162, distance: 62.7
click at [277, 162] on td "Neels Van Wyk" at bounding box center [337, 170] width 132 height 57
copy td "Neels Van Wyk"
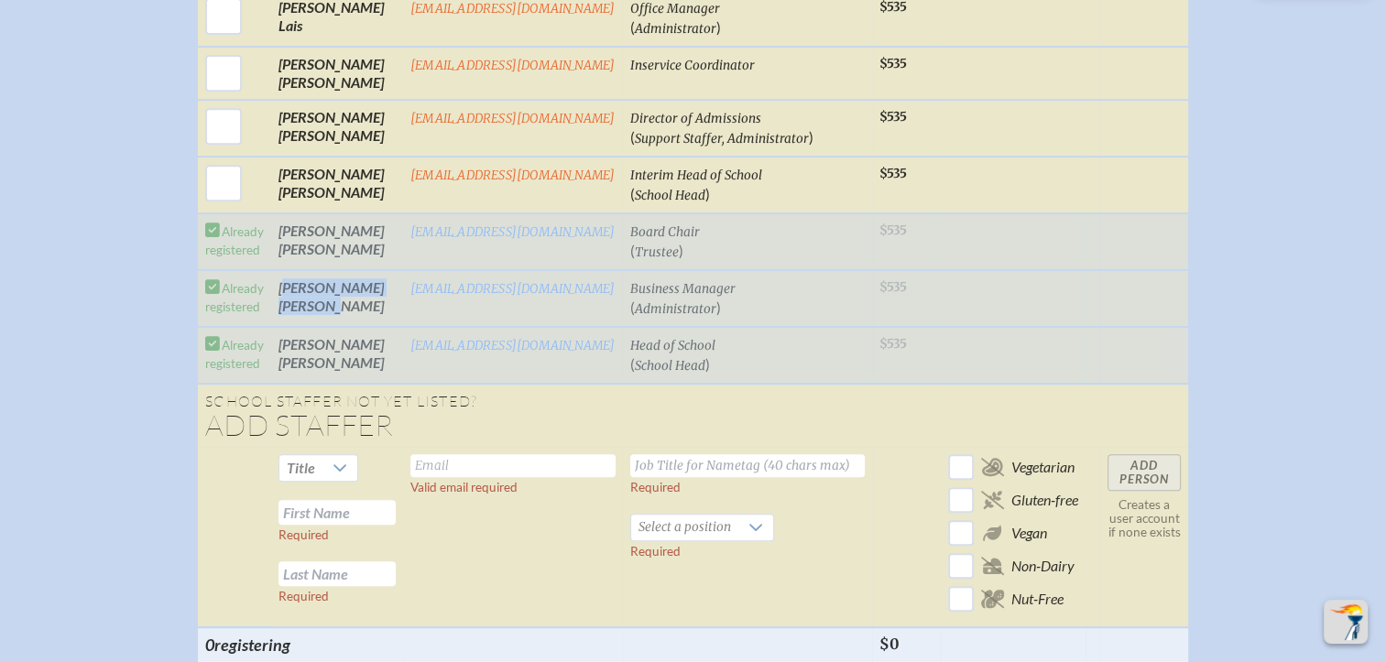
scroll to position [641, 0]
